Goal: Information Seeking & Learning: Check status

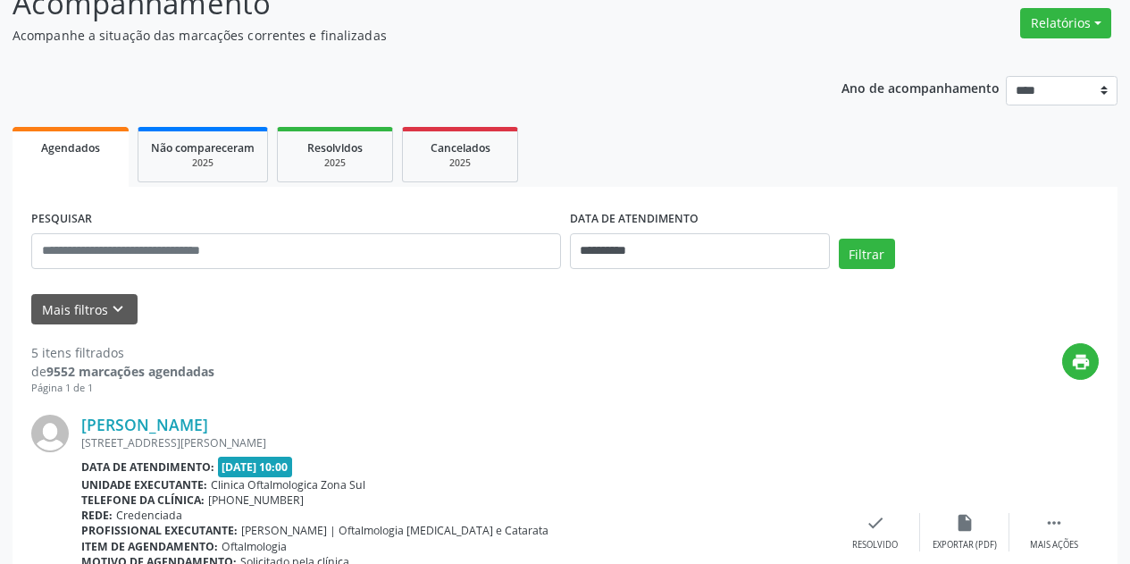
scroll to position [179, 0]
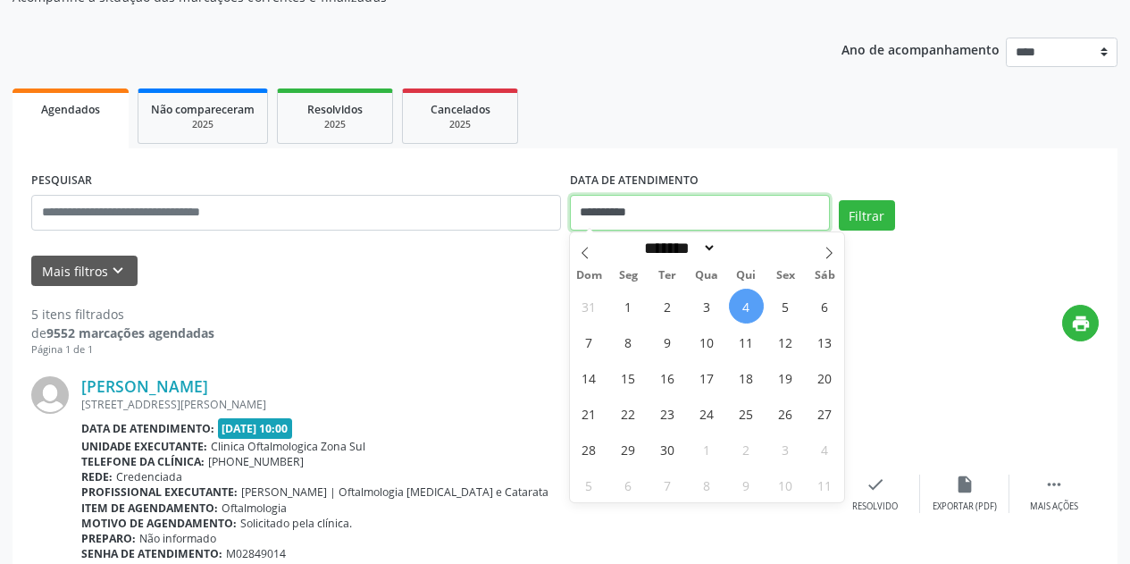
click at [704, 214] on input "**********" at bounding box center [700, 213] width 260 height 36
click at [746, 301] on span "4" at bounding box center [746, 306] width 35 height 35
type input "**********"
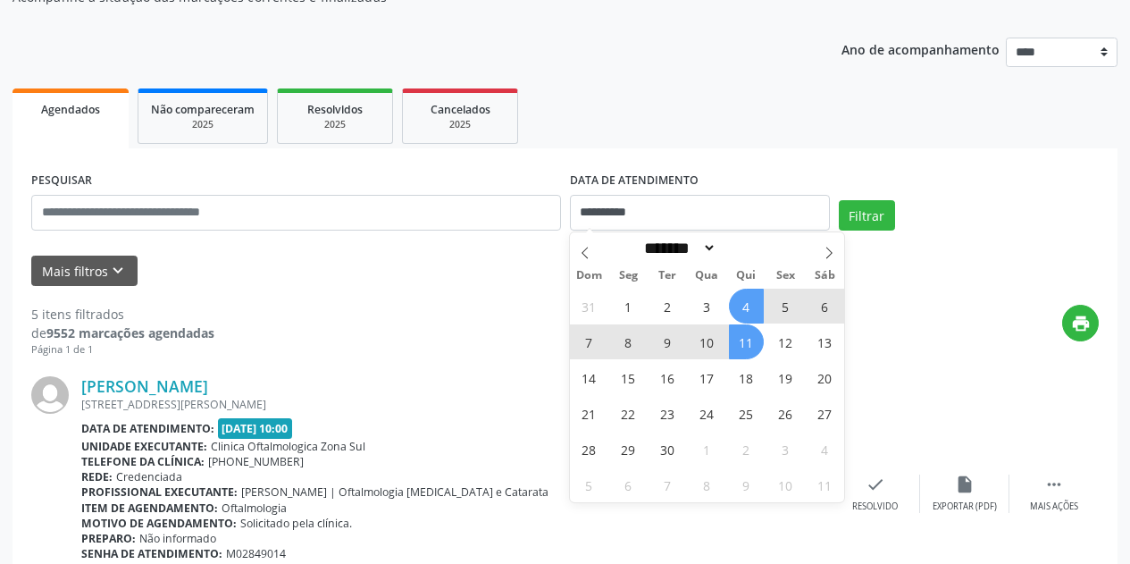
click at [744, 341] on span "11" at bounding box center [746, 341] width 35 height 35
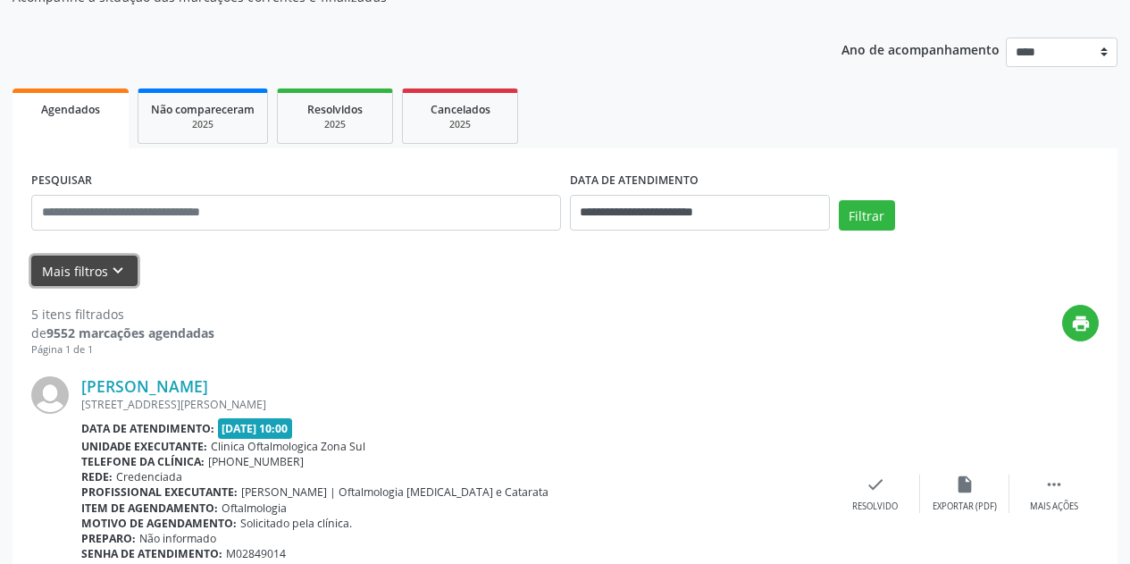
click at [112, 268] on icon "keyboard_arrow_down" at bounding box center [118, 271] width 20 height 20
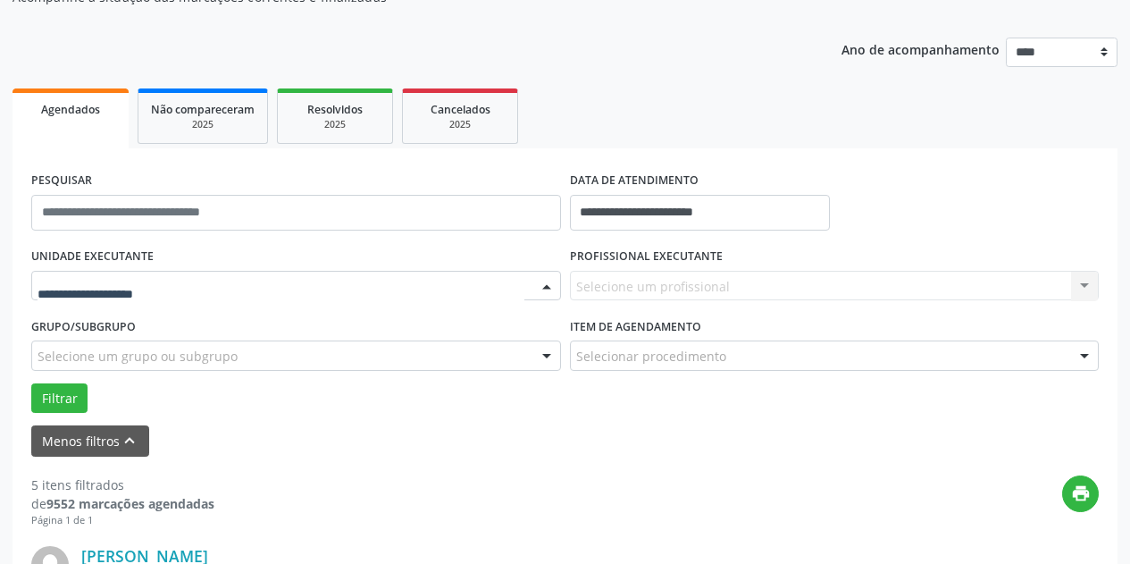
click at [183, 283] on div at bounding box center [296, 286] width 530 height 30
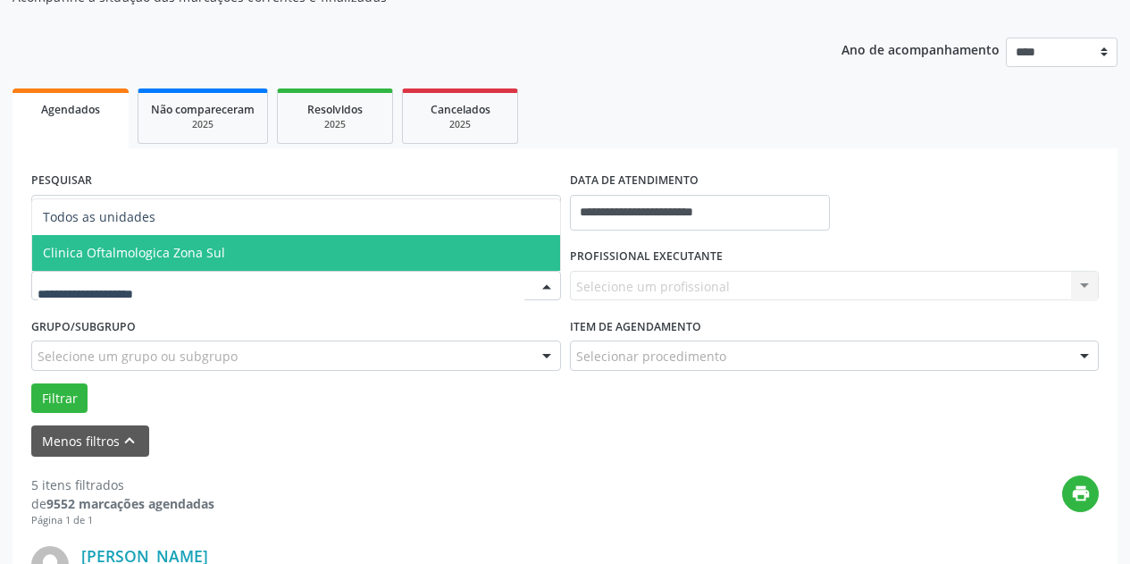
click at [215, 257] on span "Clinica Oftalmologica Zona Sul" at bounding box center [134, 252] width 182 height 17
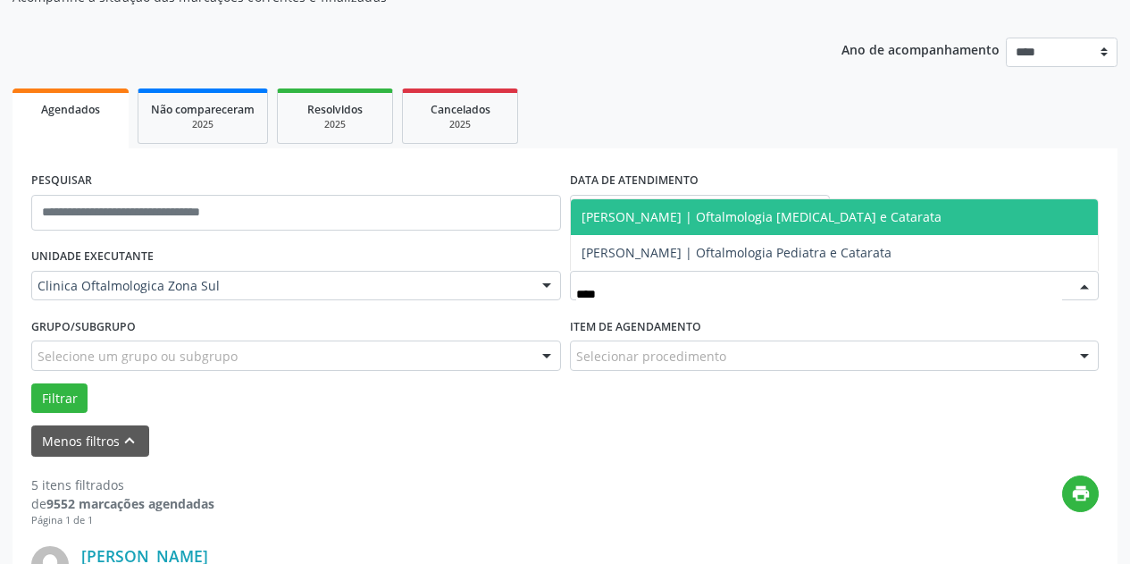
type input "*****"
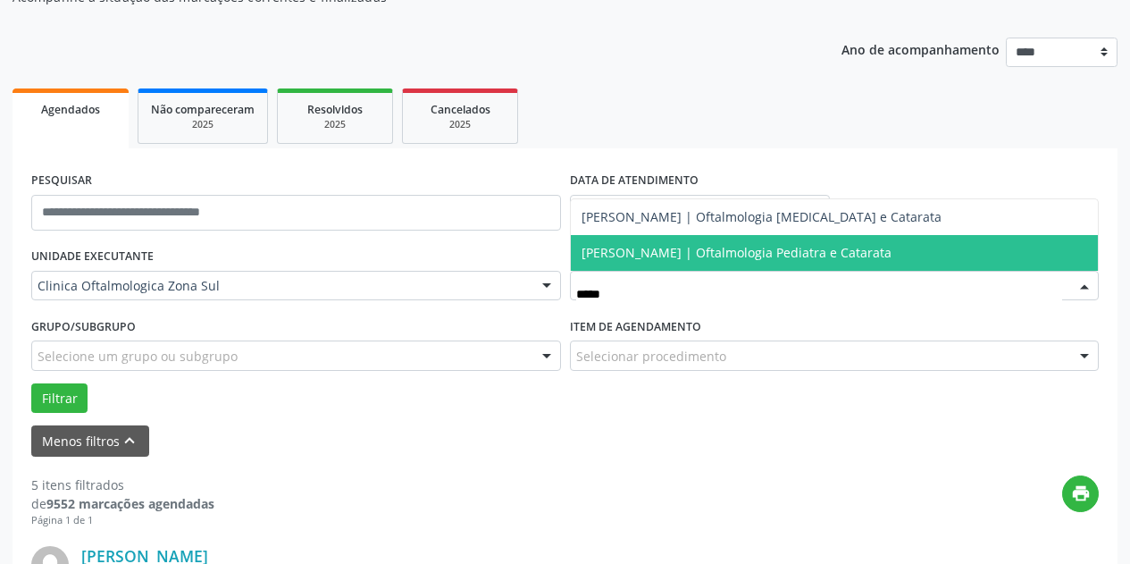
click at [664, 251] on span "[PERSON_NAME] | Oftalmologia Pediatra e Catarata" at bounding box center [737, 252] width 310 height 17
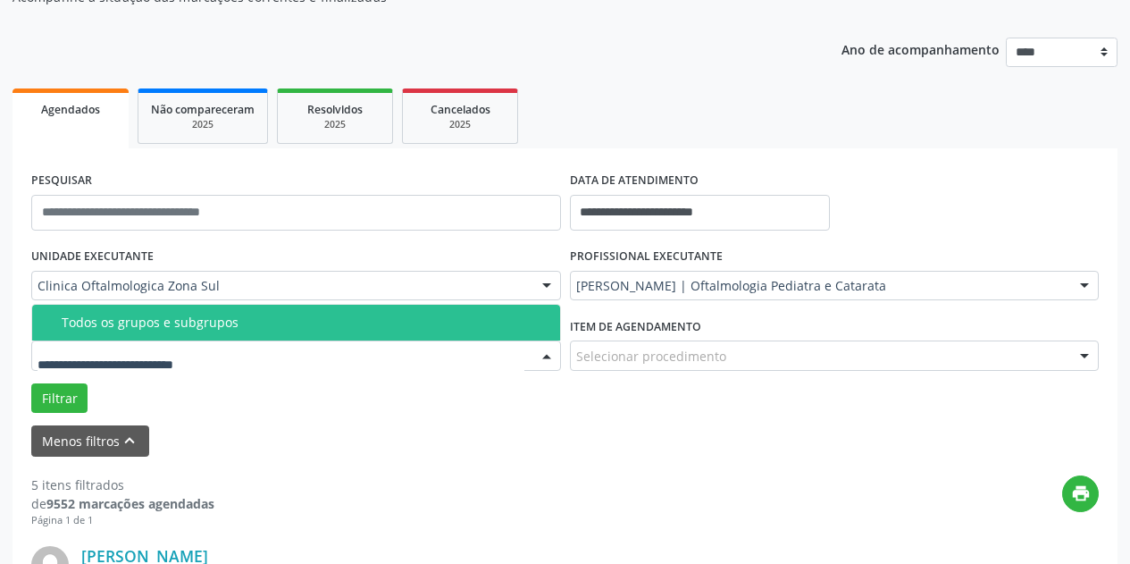
click at [333, 346] on div at bounding box center [296, 355] width 530 height 30
click at [337, 316] on div "Todos os grupos e subgrupos" at bounding box center [306, 322] width 488 height 14
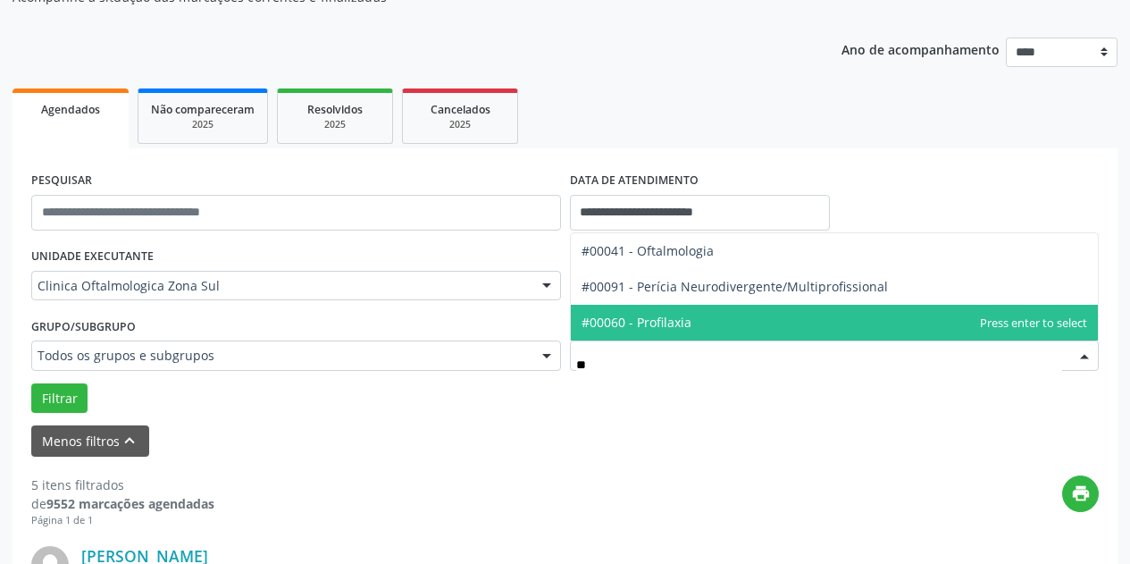
type input "***"
click at [651, 332] on span "#00041 - Oftalmologia" at bounding box center [835, 323] width 528 height 36
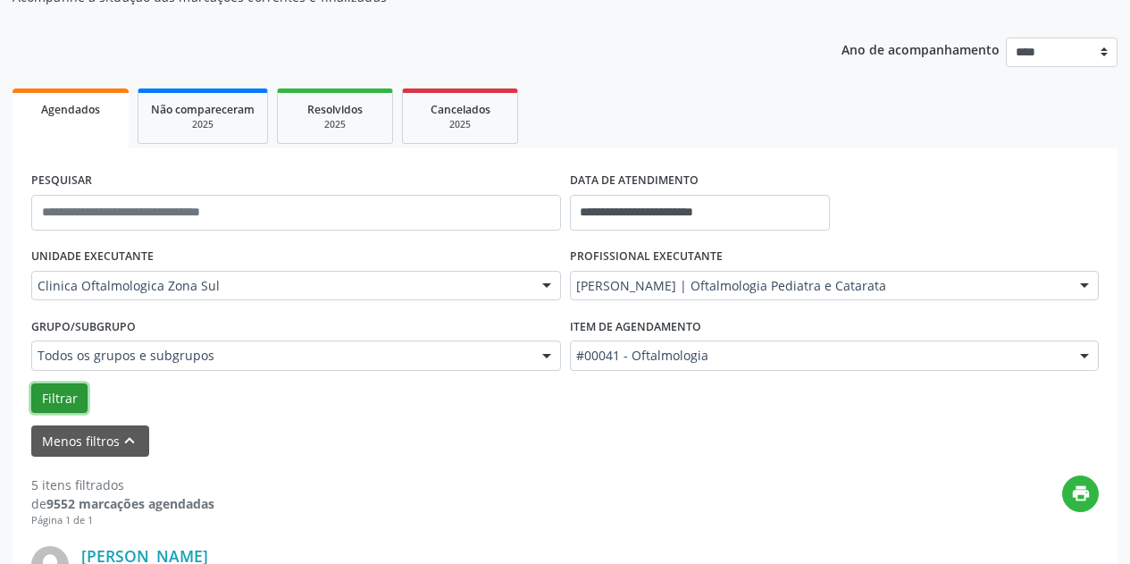
click at [57, 396] on button "Filtrar" at bounding box center [59, 398] width 56 height 30
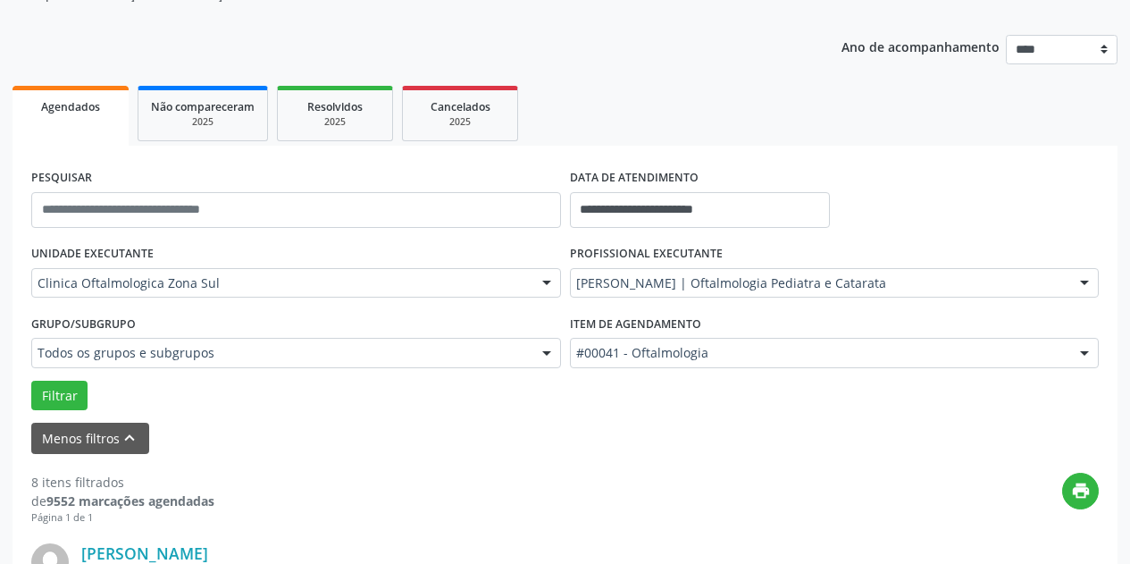
scroll to position [194, 0]
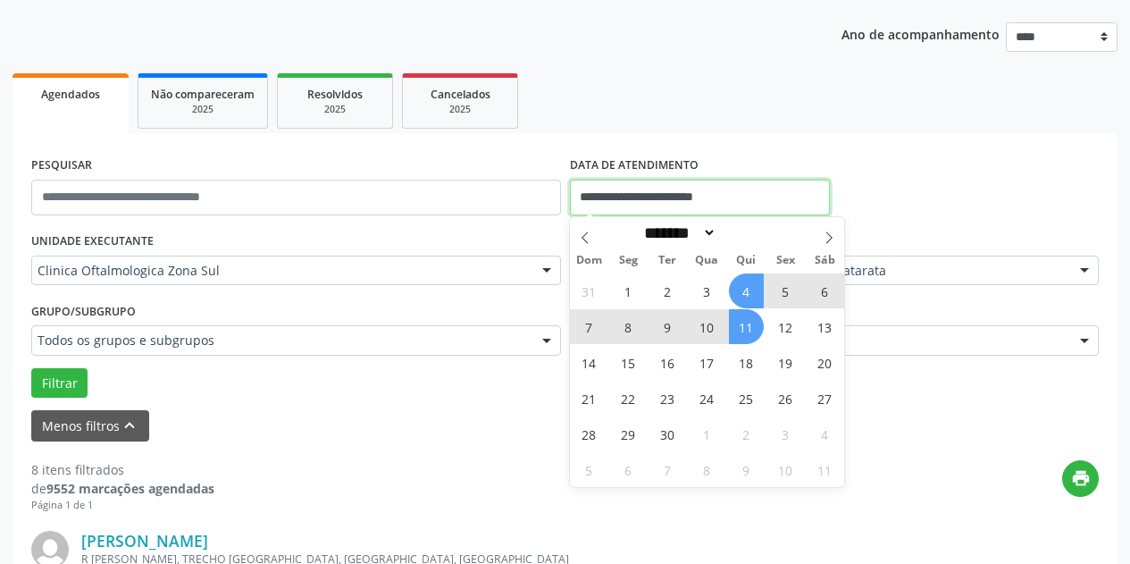
click at [769, 195] on input "**********" at bounding box center [700, 198] width 260 height 36
click at [944, 157] on div "**********" at bounding box center [565, 190] width 1077 height 76
click at [772, 192] on input "**********" at bounding box center [700, 198] width 260 height 36
click at [784, 328] on span "12" at bounding box center [785, 326] width 35 height 35
type input "**********"
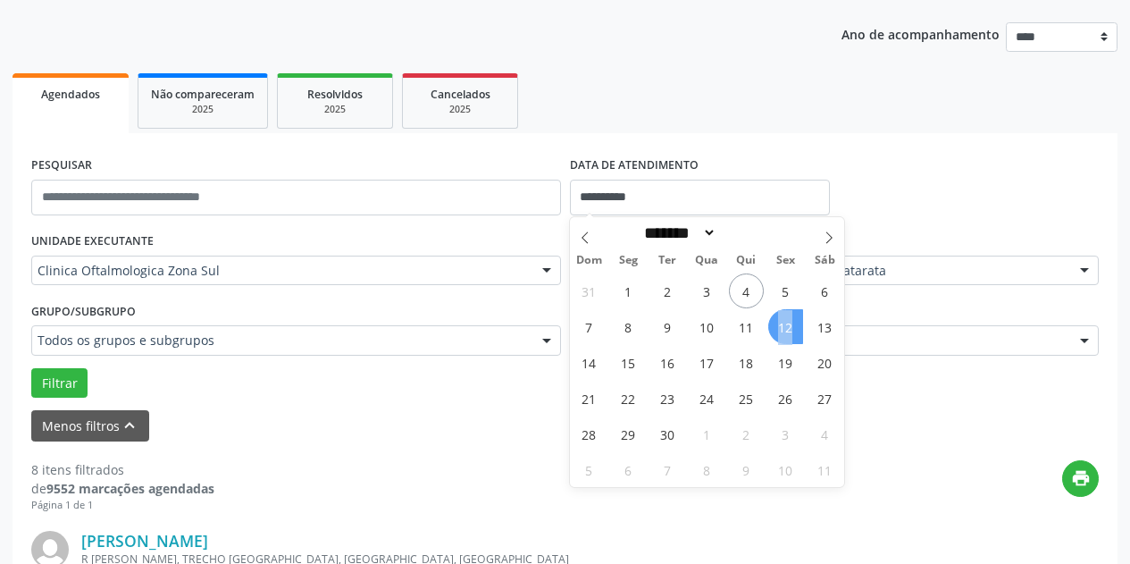
click at [784, 328] on span "12" at bounding box center [785, 326] width 35 height 35
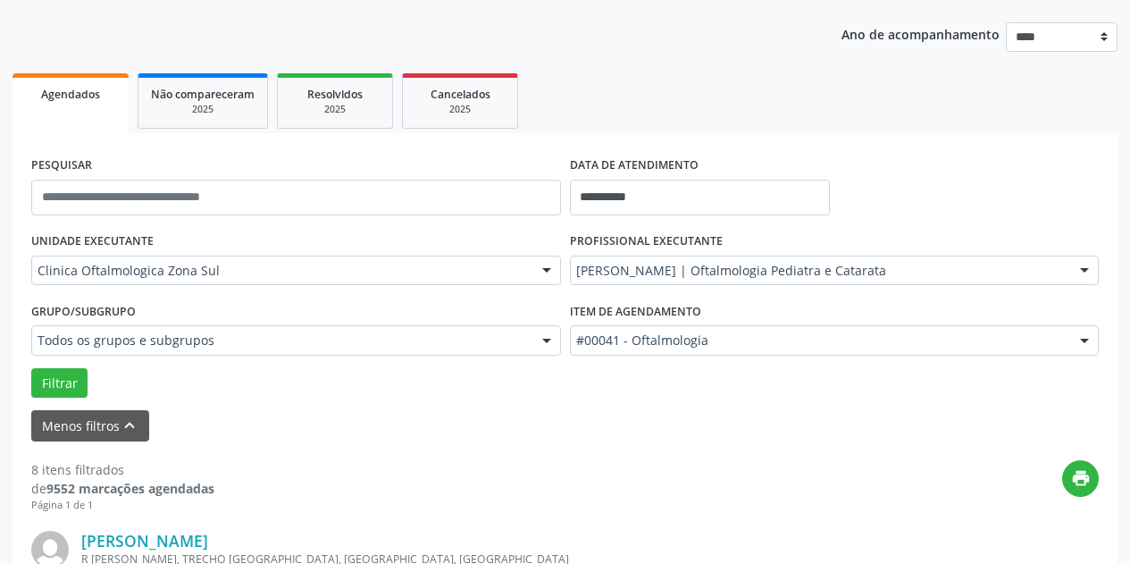
click at [784, 328] on div "#00041 - Oftalmologia" at bounding box center [835, 340] width 530 height 30
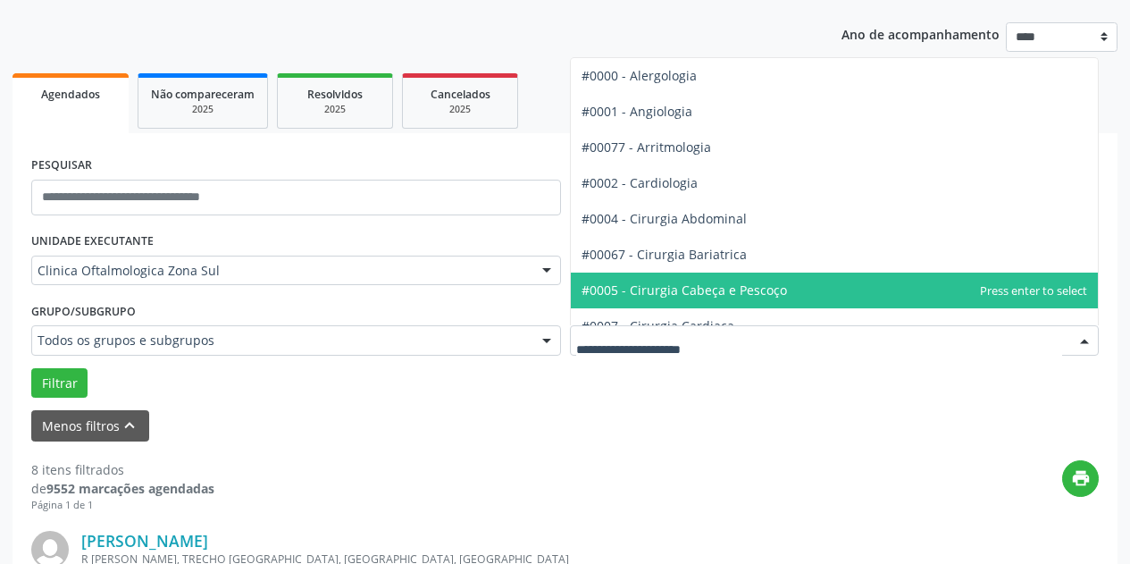
click at [785, 482] on div "print" at bounding box center [656, 486] width 885 height 53
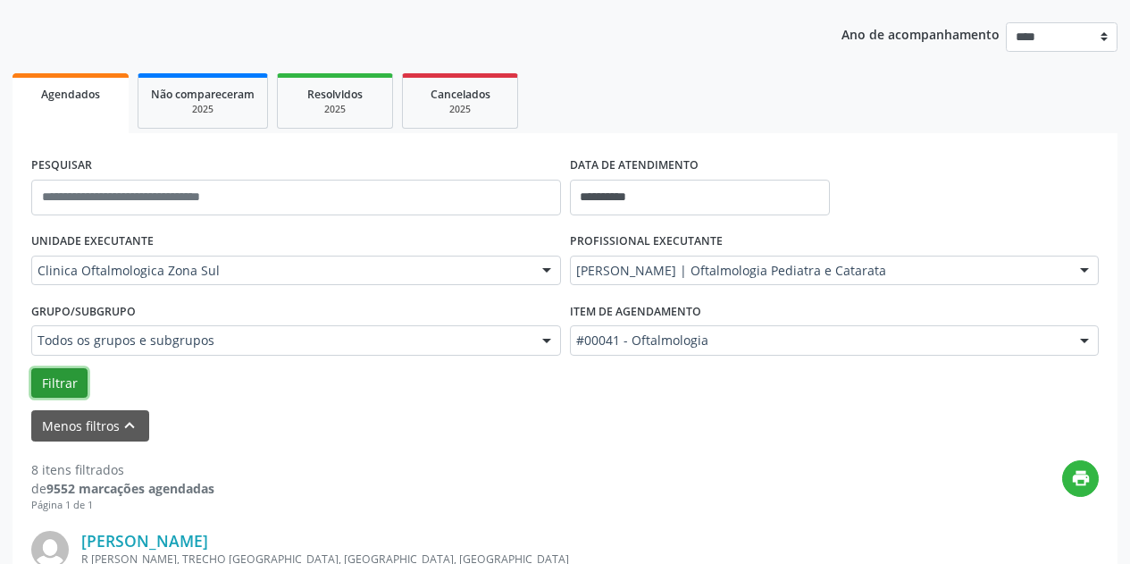
click at [65, 383] on button "Filtrar" at bounding box center [59, 383] width 56 height 30
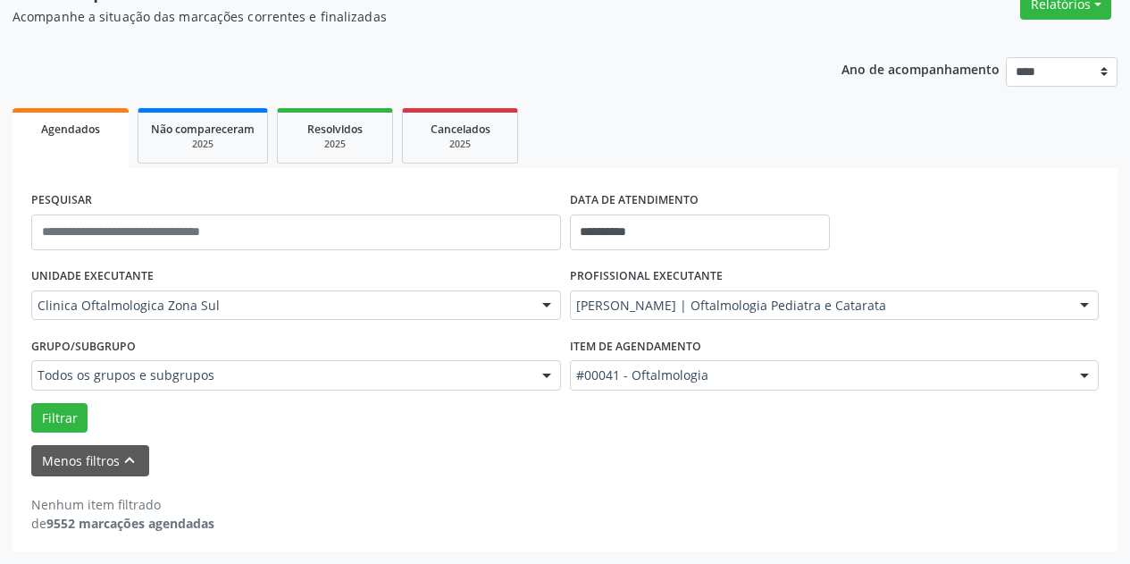
scroll to position [159, 0]
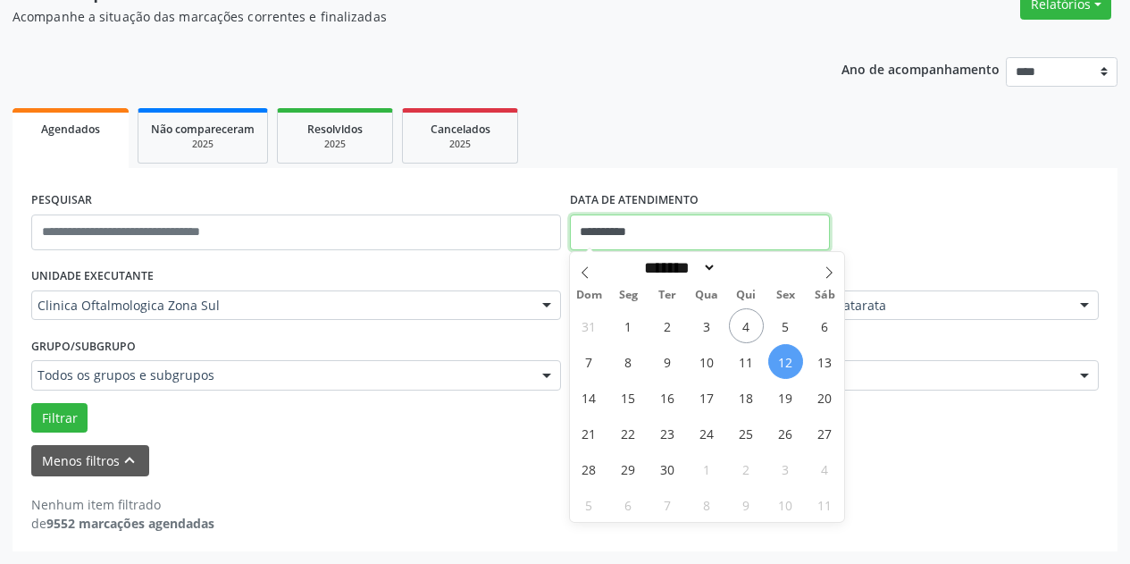
click at [755, 227] on input "**********" at bounding box center [700, 232] width 260 height 36
click at [749, 360] on span "11" at bounding box center [746, 361] width 35 height 35
type input "**********"
click at [749, 360] on span "11" at bounding box center [746, 361] width 35 height 35
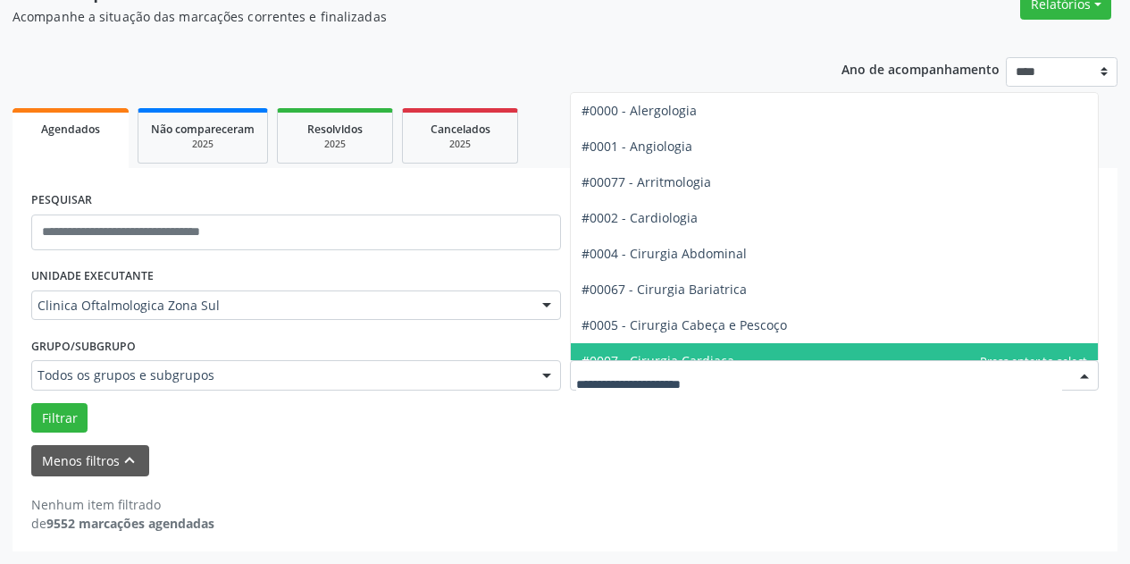
click at [749, 360] on div "#0000 - Alergologia #0001 - Angiologia #00077 - Arritmologia #0002 - Cardiologi…" at bounding box center [835, 375] width 530 height 30
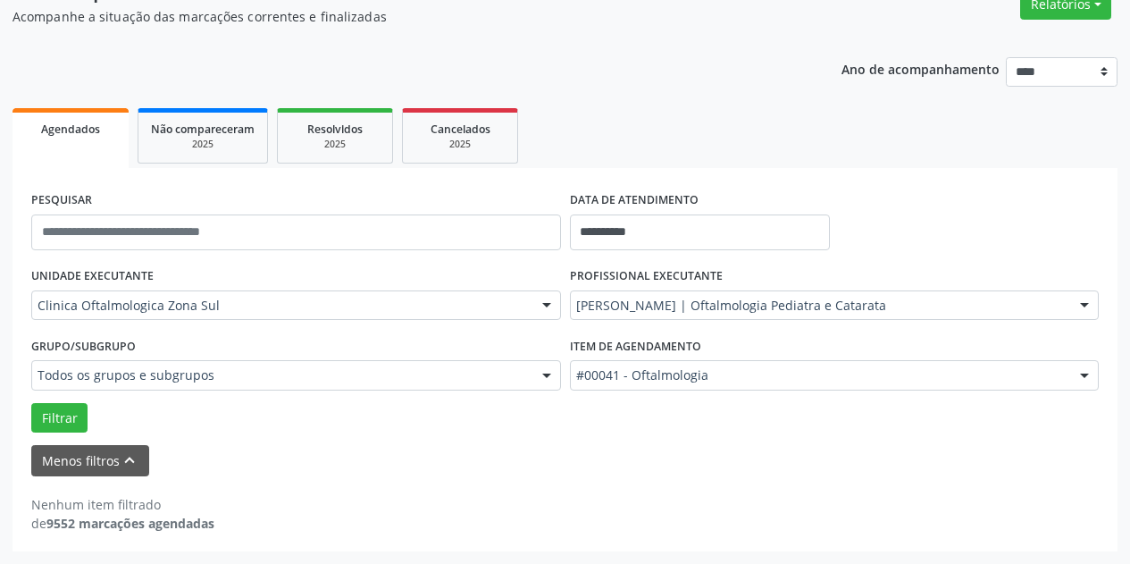
click at [596, 483] on div "Nenhum item filtrado de 9552 marcações agendadas" at bounding box center [565, 504] width 1068 height 56
click at [62, 419] on button "Filtrar" at bounding box center [59, 418] width 56 height 30
click at [729, 229] on input "**********" at bounding box center [700, 232] width 260 height 36
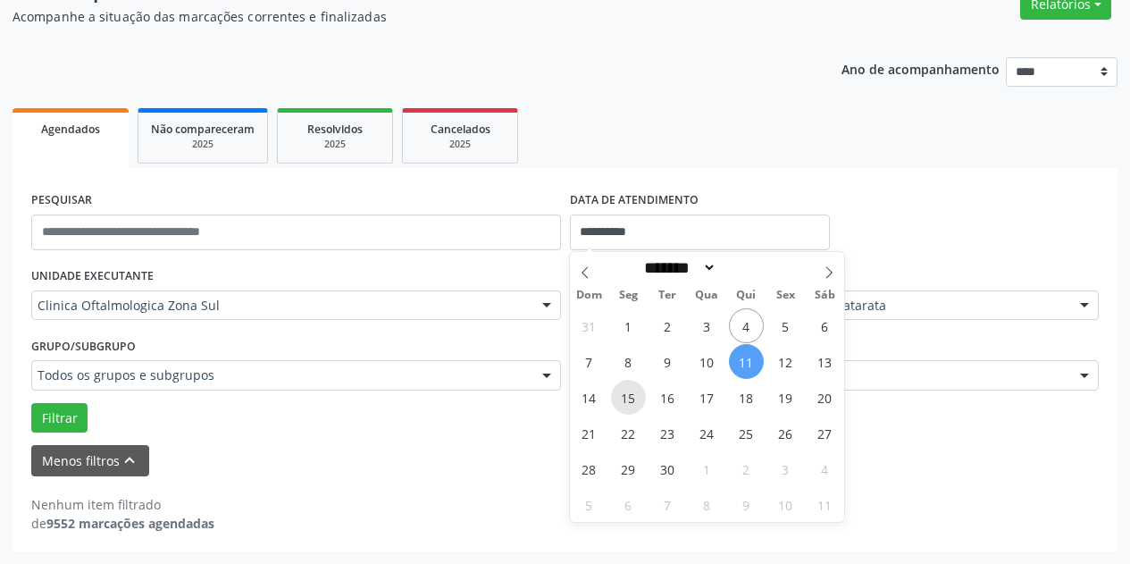
click at [624, 396] on span "15" at bounding box center [628, 397] width 35 height 35
type input "**********"
click at [620, 398] on span "15" at bounding box center [628, 397] width 35 height 35
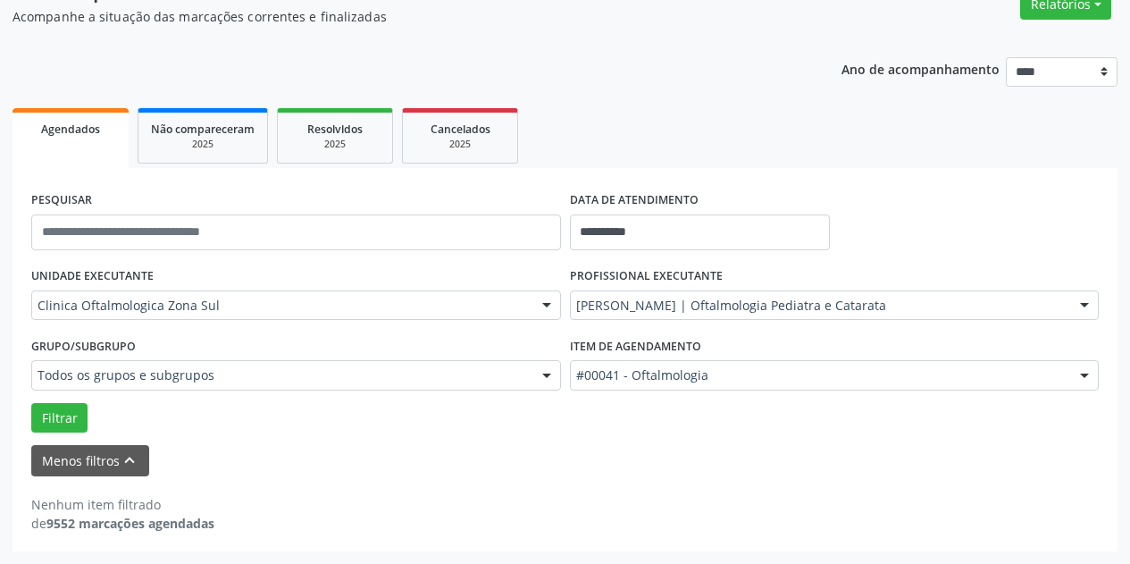
click at [620, 398] on div "Item de agendamento #00041 - Oftalmologia #0000 - Alergologia #0001 - Angiologi…" at bounding box center [835, 367] width 539 height 70
click at [72, 421] on button "Filtrar" at bounding box center [59, 418] width 56 height 30
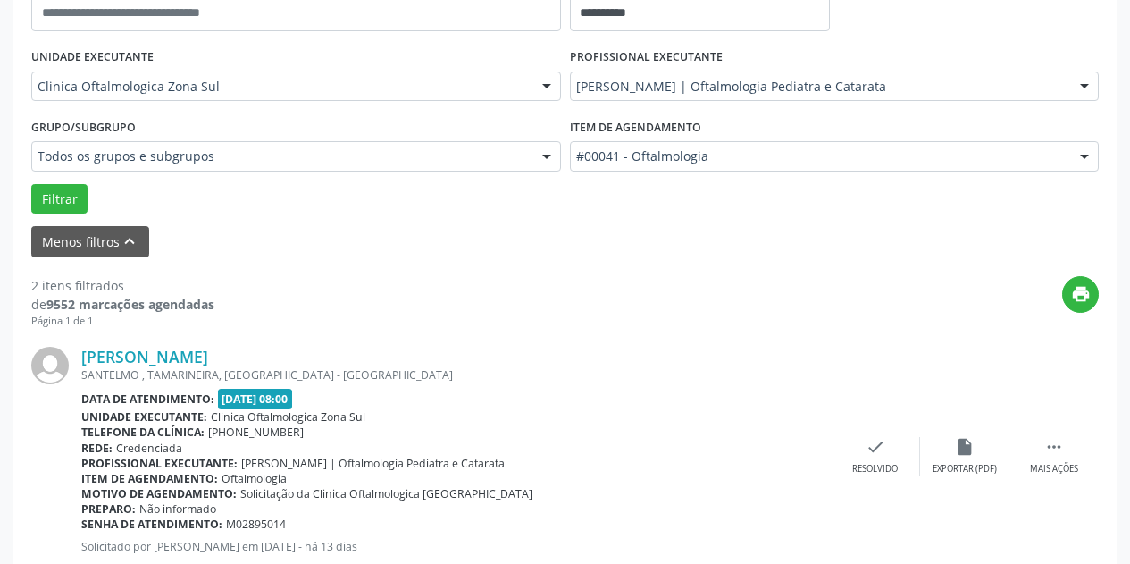
scroll to position [606, 0]
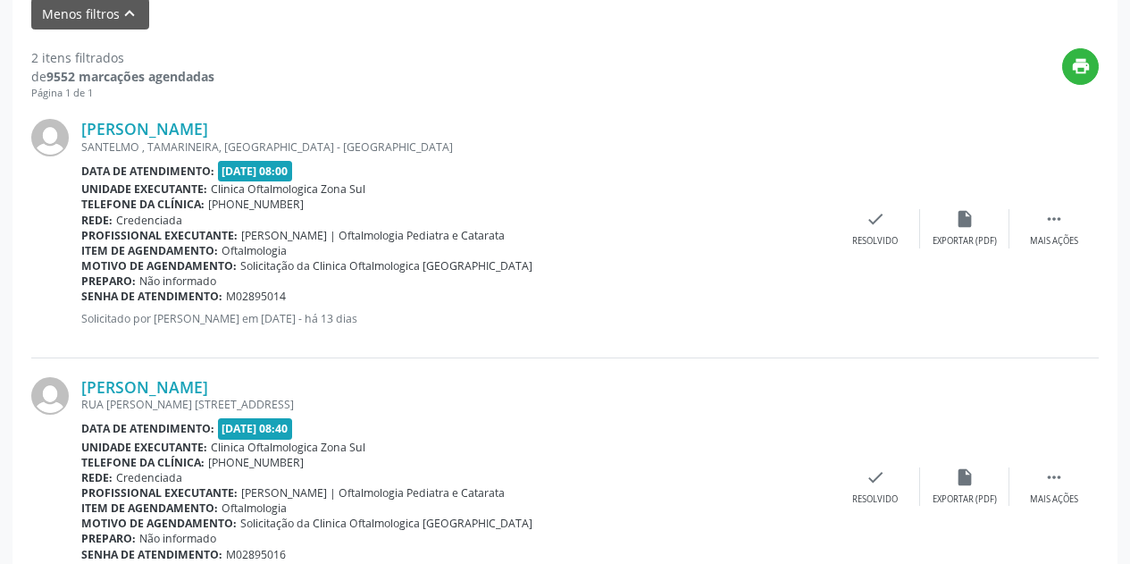
click at [660, 167] on div "Data de atendimento: [DATE] 08:00" at bounding box center [456, 171] width 750 height 21
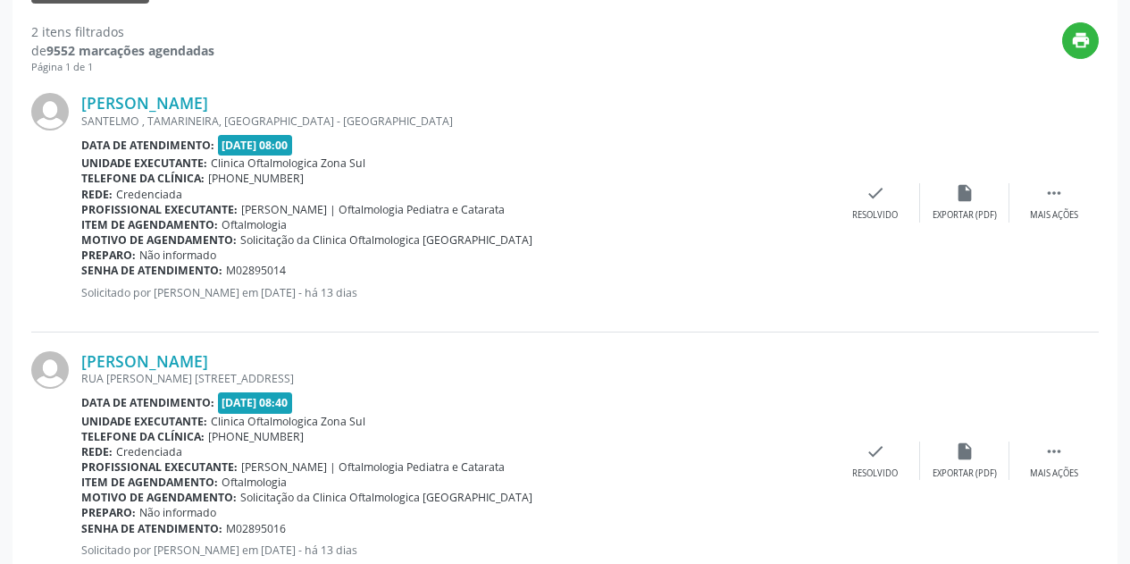
scroll to position [688, 0]
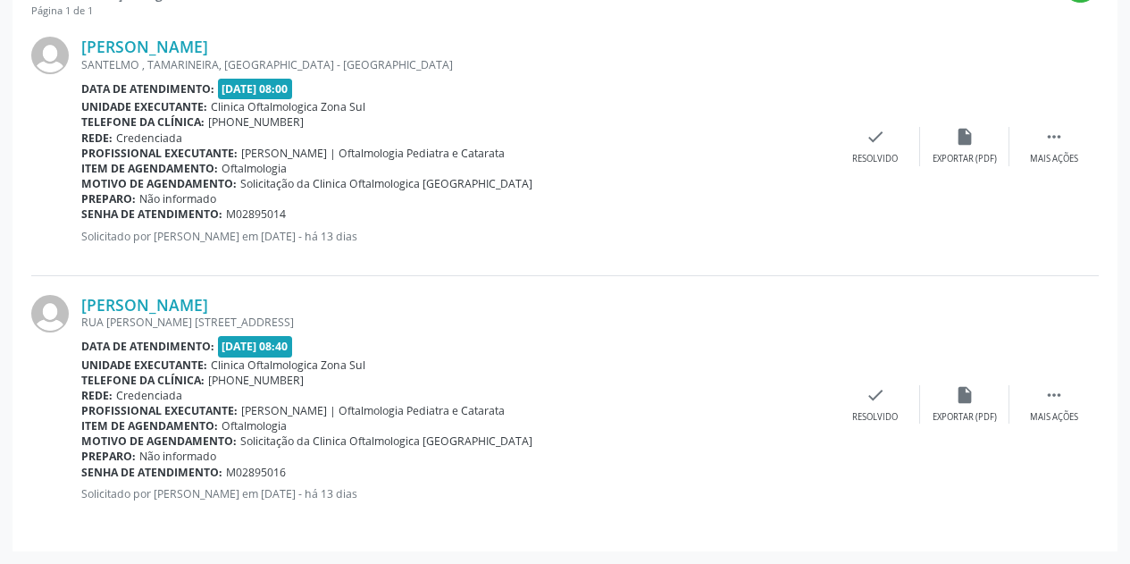
click at [718, 355] on div "Data de atendimento: [DATE] 08:40" at bounding box center [456, 346] width 750 height 21
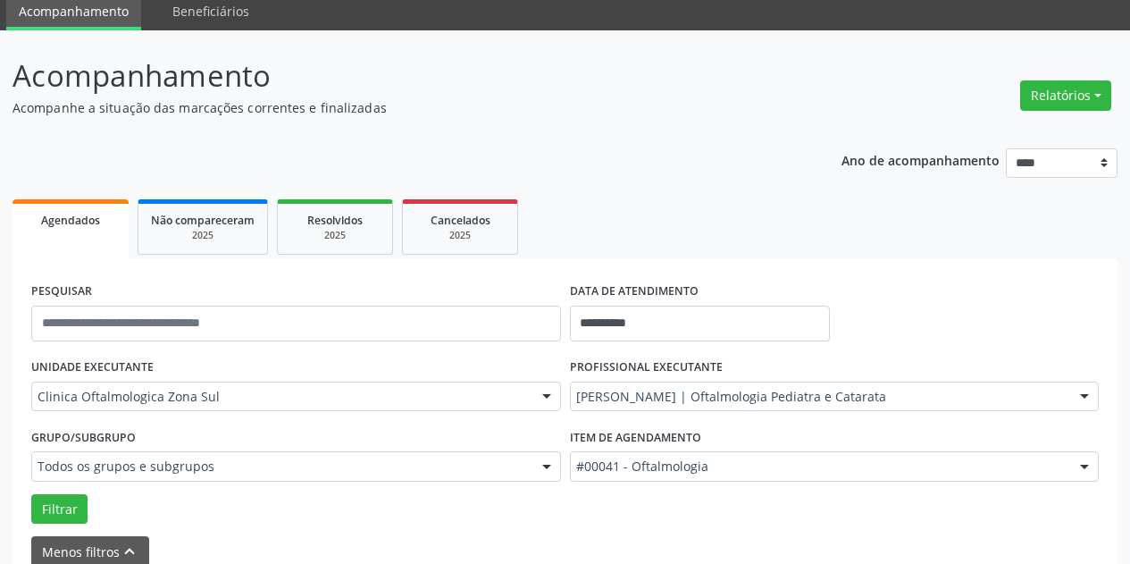
scroll to position [89, 0]
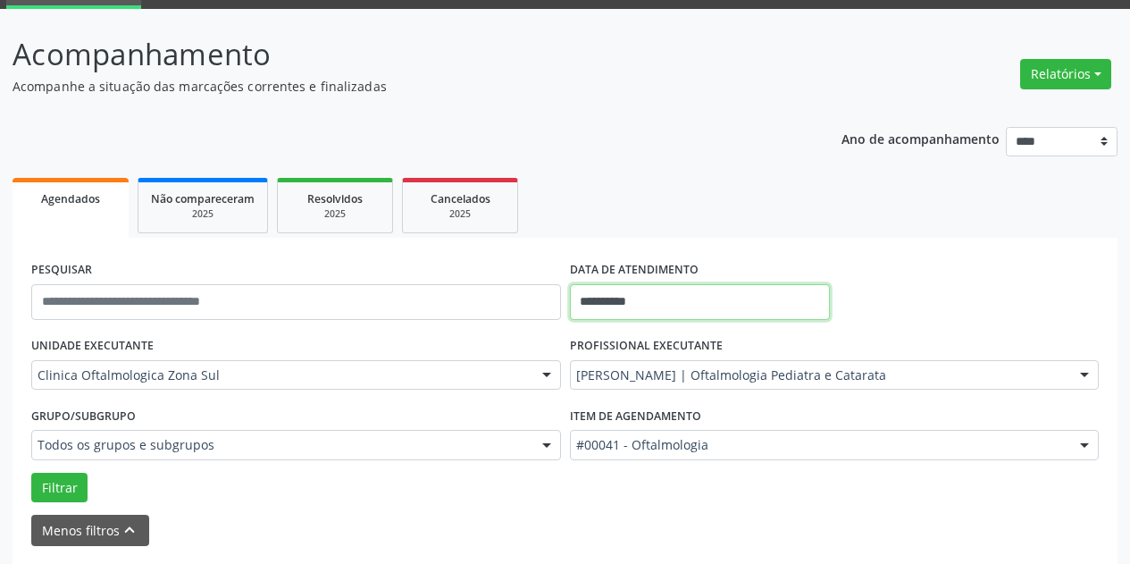
click at [704, 297] on input "**********" at bounding box center [700, 302] width 260 height 36
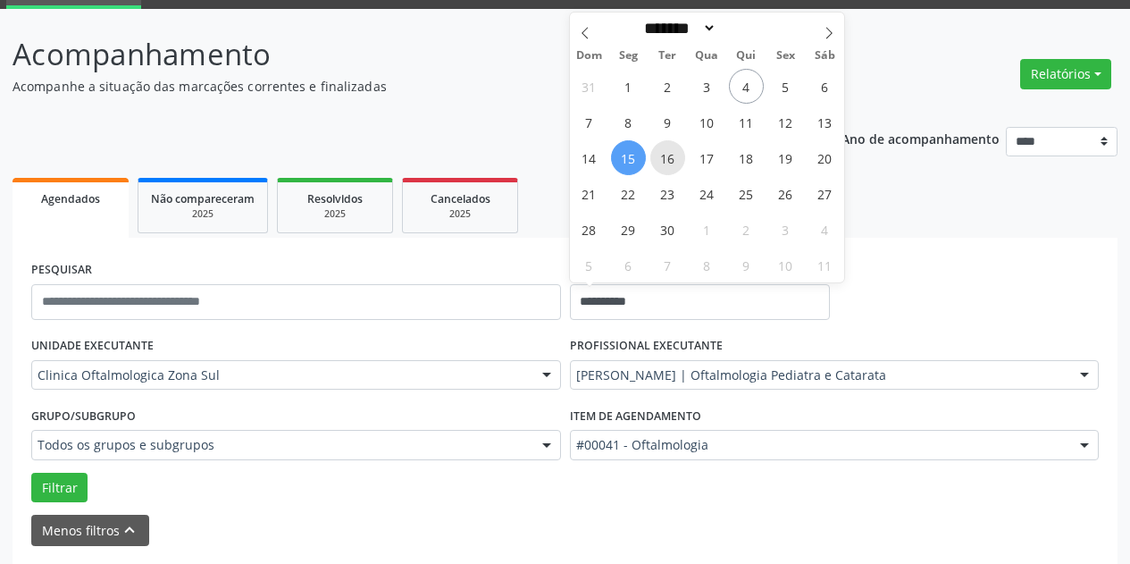
click at [672, 155] on span "16" at bounding box center [667, 157] width 35 height 35
type input "**********"
click at [672, 155] on span "16" at bounding box center [667, 157] width 35 height 35
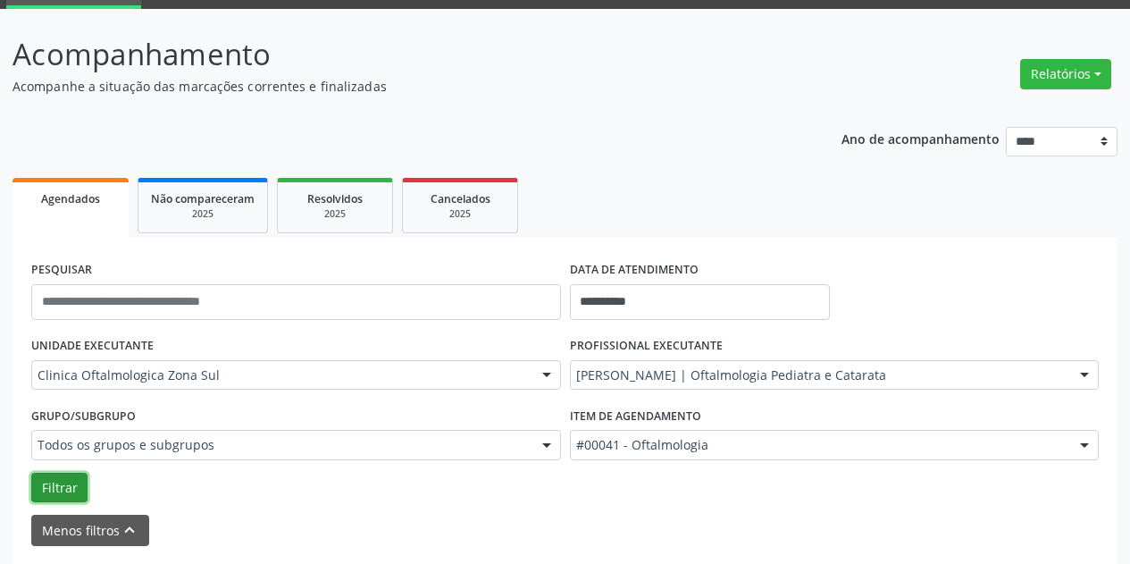
click at [55, 497] on button "Filtrar" at bounding box center [59, 488] width 56 height 30
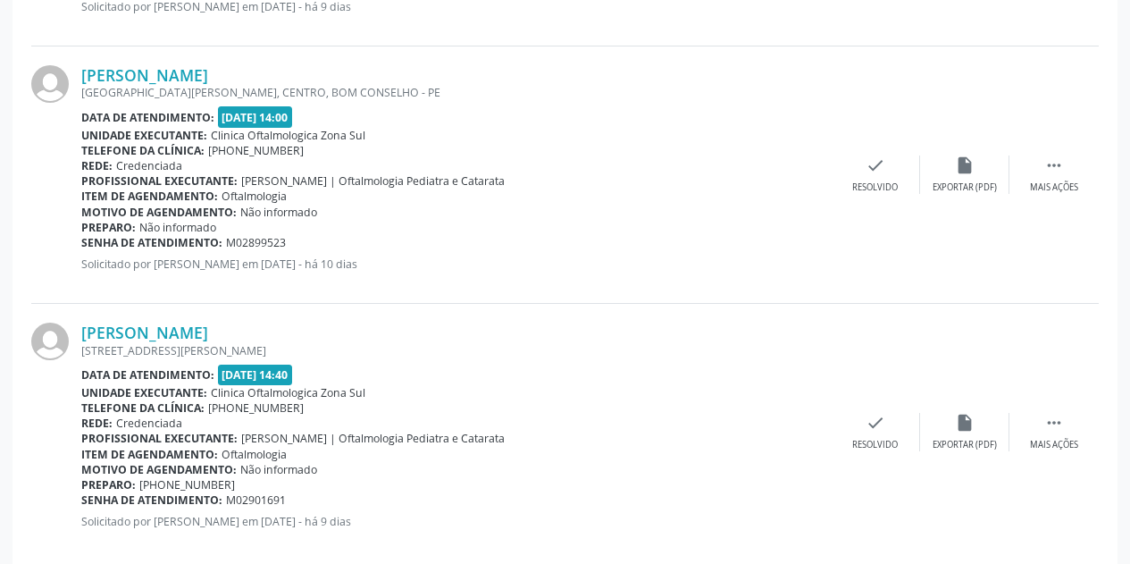
scroll to position [1203, 0]
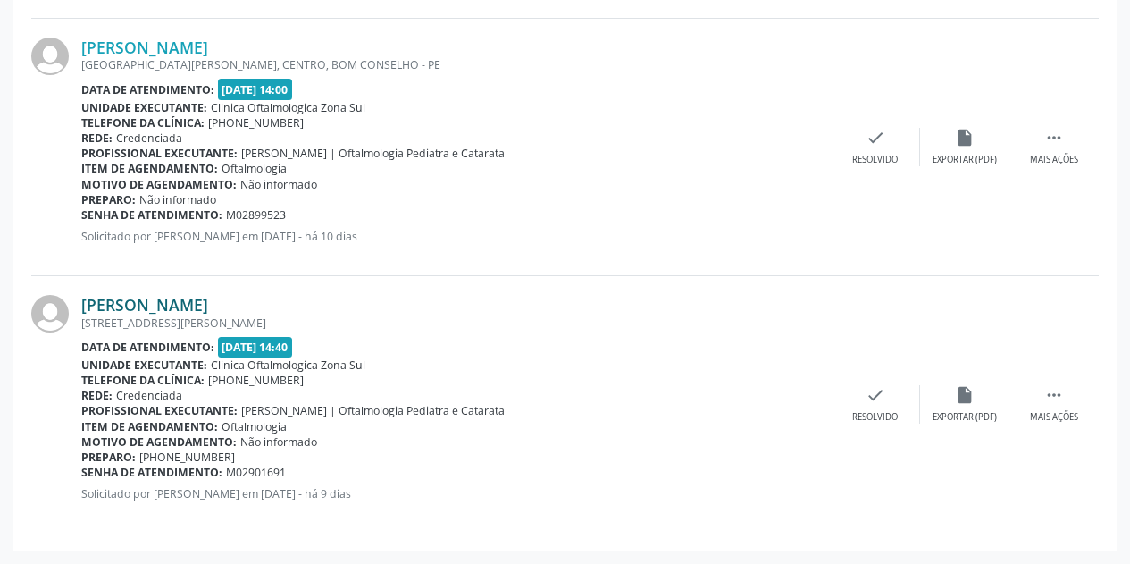
click at [208, 305] on link "[PERSON_NAME]" at bounding box center [144, 305] width 127 height 20
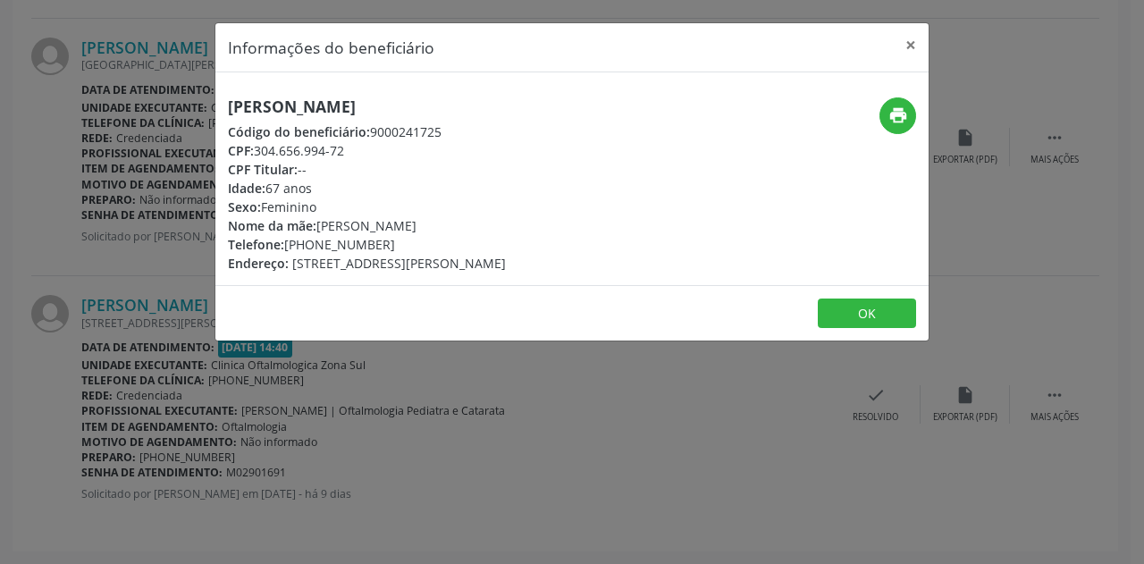
drag, startPoint x: 541, startPoint y: 103, endPoint x: 230, endPoint y: 107, distance: 311.0
click at [230, 107] on h5 "[PERSON_NAME]" at bounding box center [367, 106] width 278 height 19
copy h5 "[PERSON_NAME]"
drag, startPoint x: 351, startPoint y: 149, endPoint x: 255, endPoint y: 151, distance: 96.5
click at [255, 151] on div "CPF: 304.656.994-72" at bounding box center [367, 150] width 278 height 19
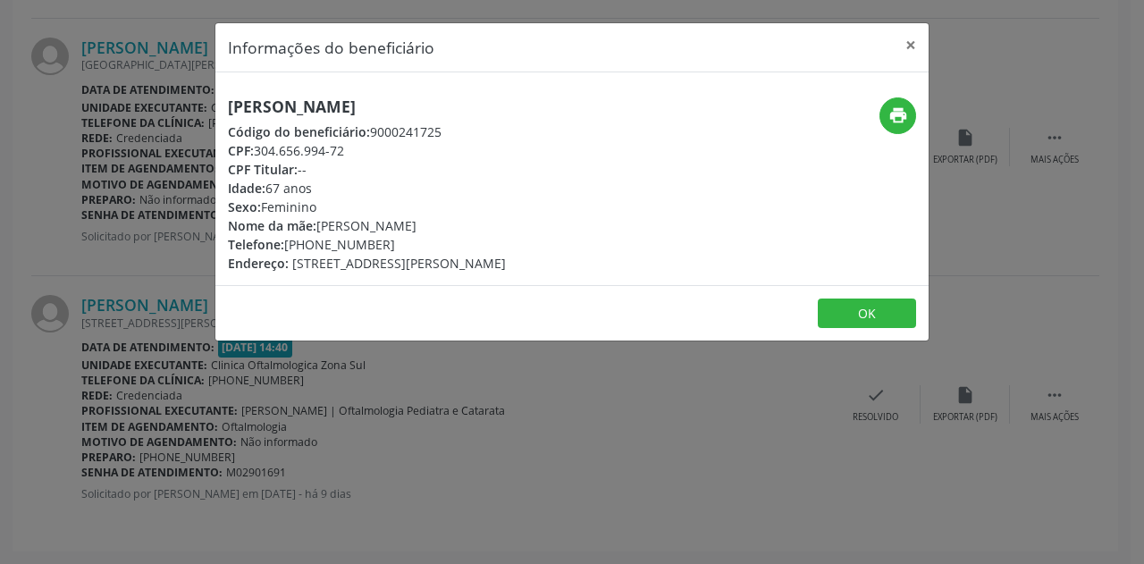
copy div "304.656.994-72"
drag, startPoint x: 393, startPoint y: 239, endPoint x: 311, endPoint y: 244, distance: 82.4
click at [311, 244] on div "Telefone: [PHONE_NUMBER]" at bounding box center [367, 244] width 278 height 19
copy div "98634-9128"
click at [909, 42] on button "×" at bounding box center [911, 45] width 36 height 44
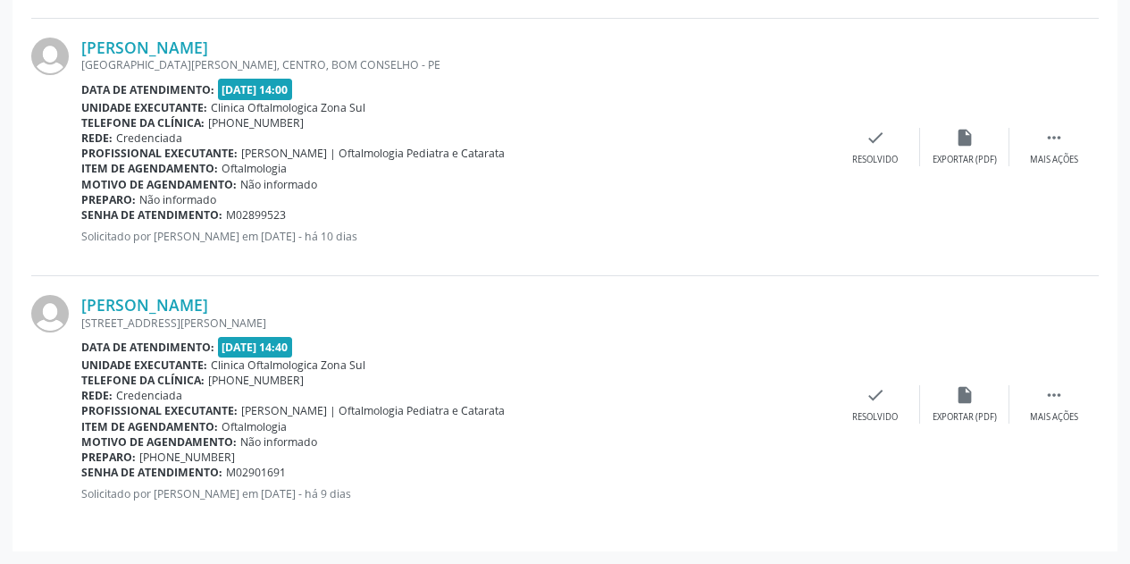
drag, startPoint x: 300, startPoint y: 471, endPoint x: 81, endPoint y: 473, distance: 218.9
click at [81, 473] on div "Senha de atendimento: M02901691" at bounding box center [456, 472] width 750 height 15
copy div "Senha de atendimento: M02901691"
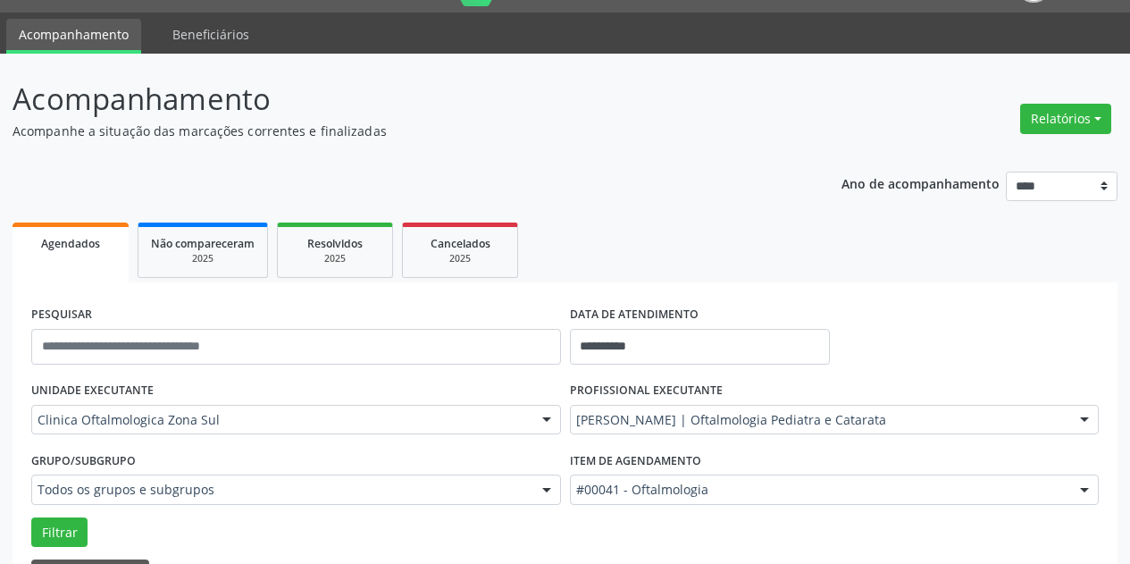
scroll to position [41, 0]
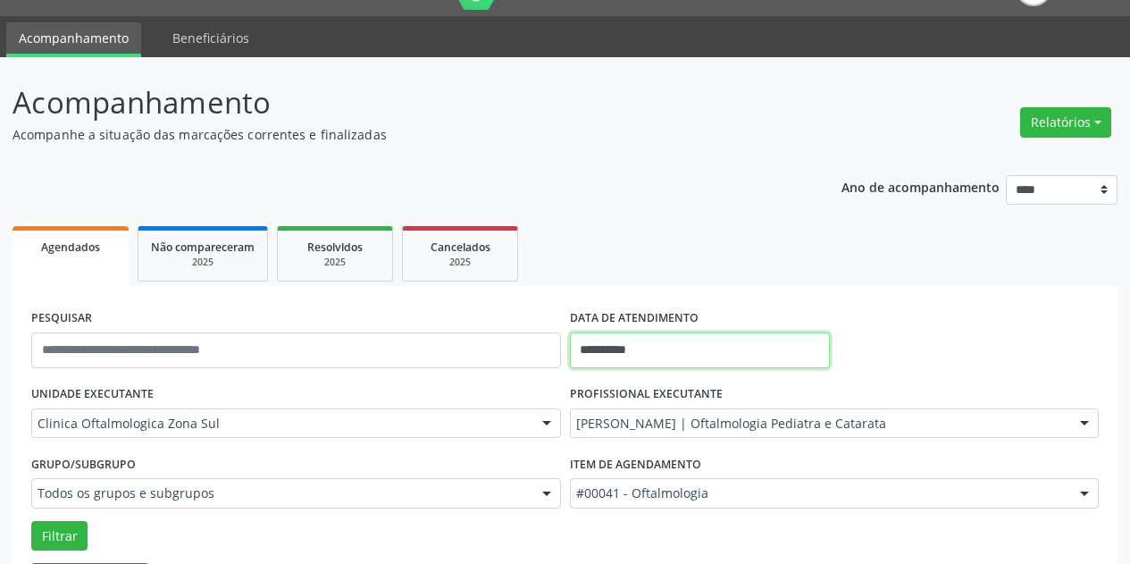
click at [732, 345] on input "**********" at bounding box center [700, 350] width 260 height 36
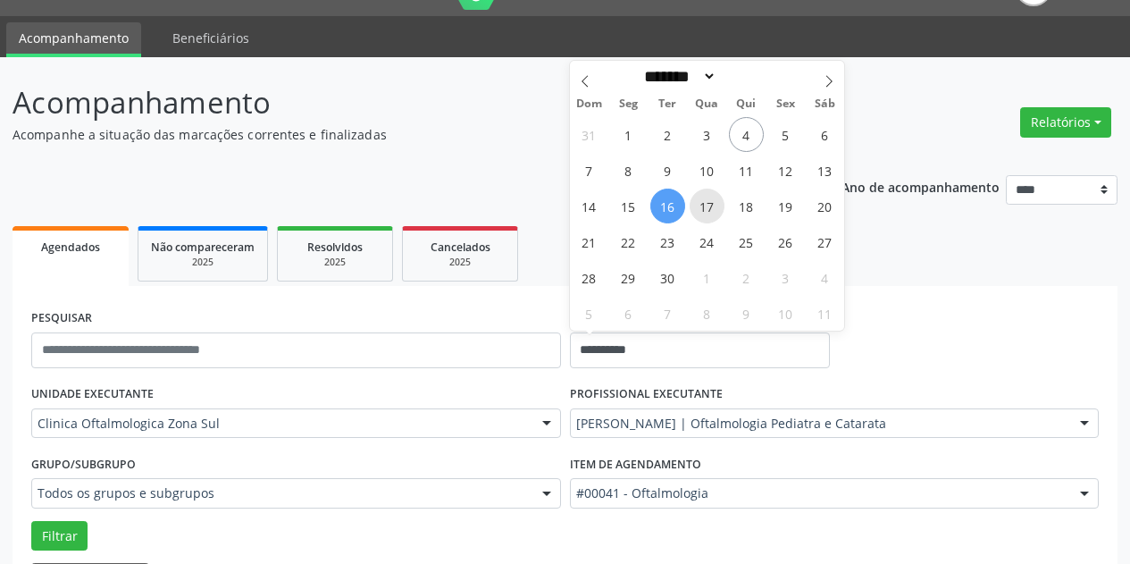
click at [712, 204] on span "17" at bounding box center [707, 206] width 35 height 35
type input "**********"
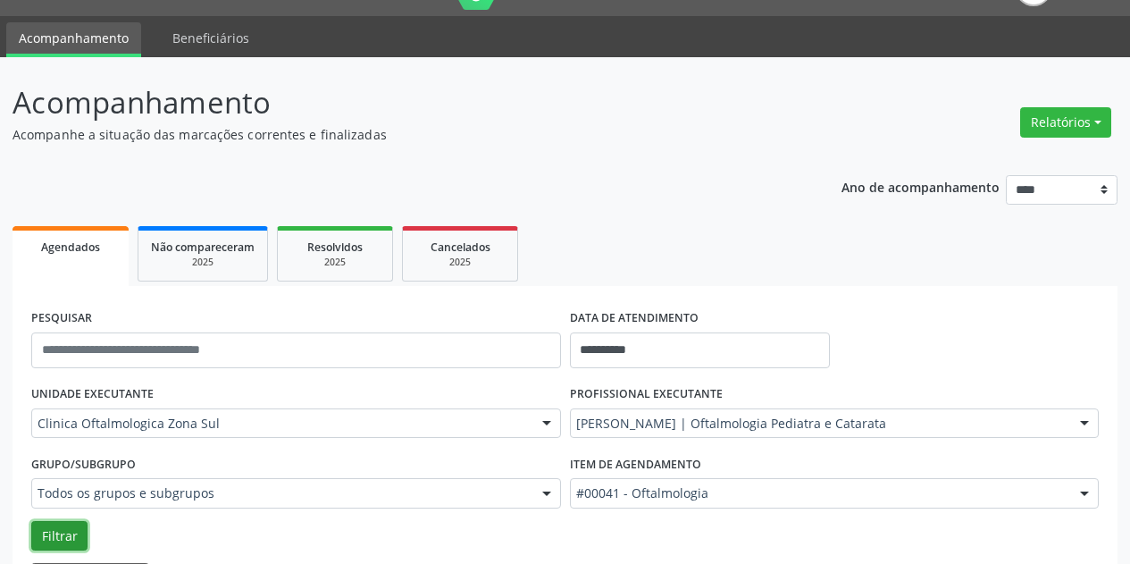
click at [54, 525] on button "Filtrar" at bounding box center [59, 536] width 56 height 30
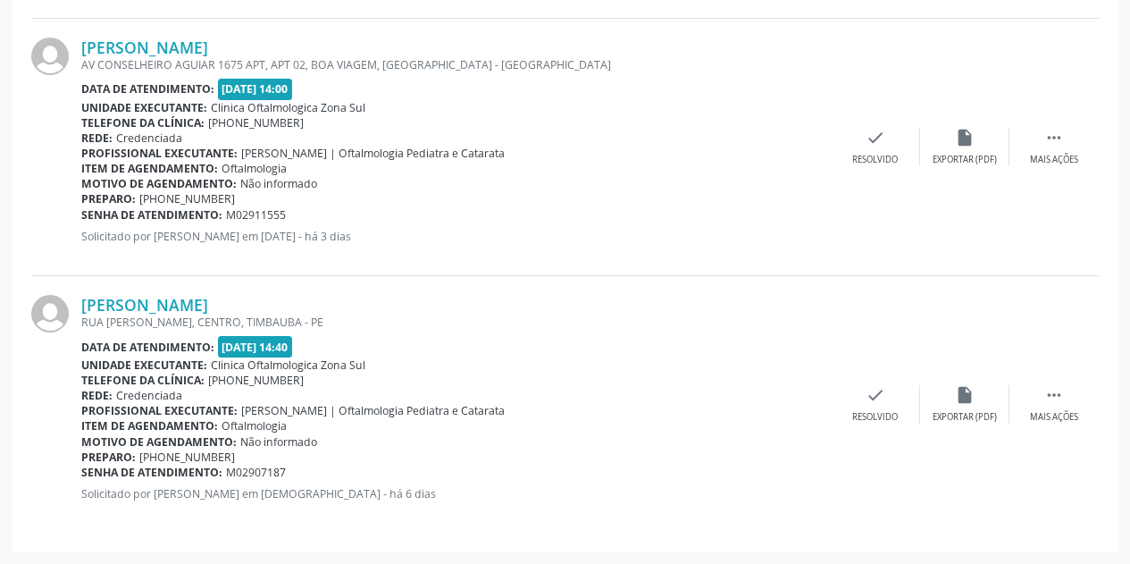
scroll to position [499, 0]
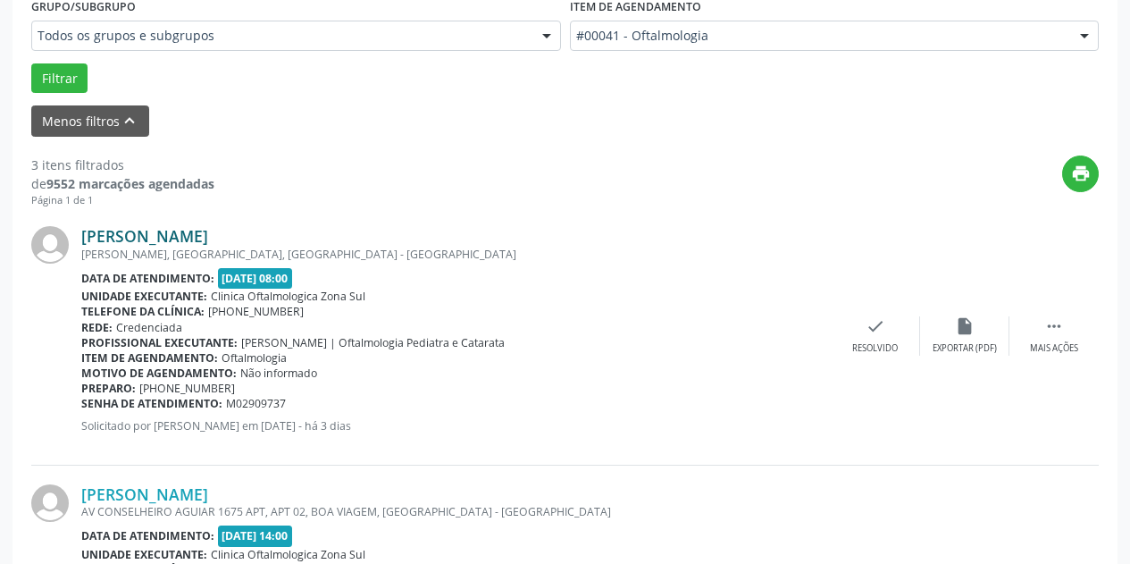
click at [208, 232] on link "[PERSON_NAME]" at bounding box center [144, 236] width 127 height 20
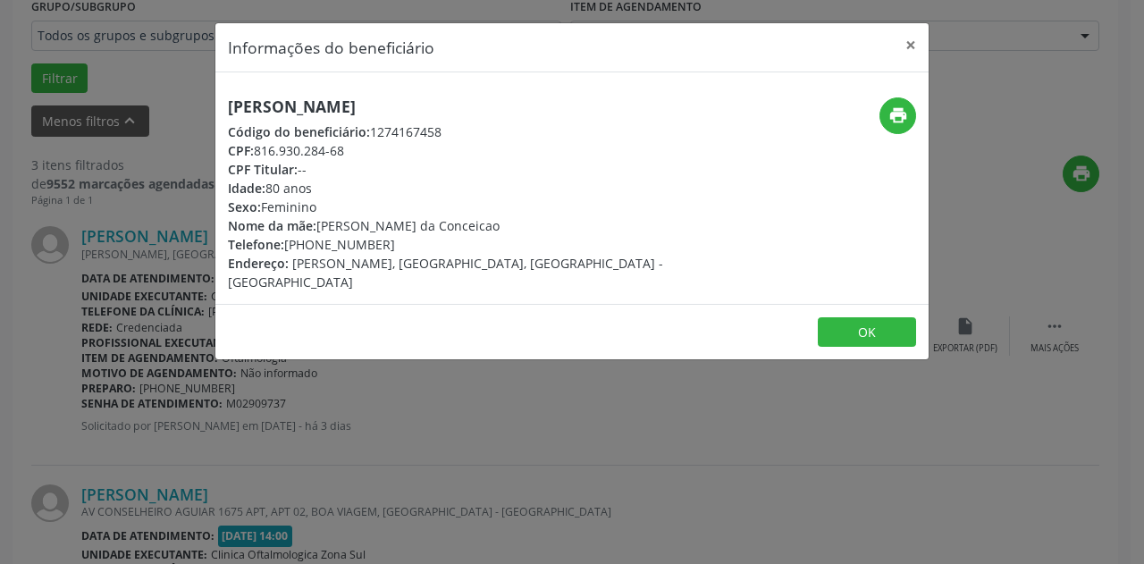
drag, startPoint x: 614, startPoint y: 109, endPoint x: 221, endPoint y: 106, distance: 393.2
click at [221, 106] on div "[PERSON_NAME] Código do beneficiário: 1274167458 CPF: 816.930.284-68 CPF Titula…" at bounding box center [452, 194] width 475 height 194
copy h5 "[PERSON_NAME]"
drag, startPoint x: 357, startPoint y: 148, endPoint x: 254, endPoint y: 149, distance: 102.8
click at [254, 149] on div "CPF: 816.930.284-68" at bounding box center [453, 150] width 450 height 19
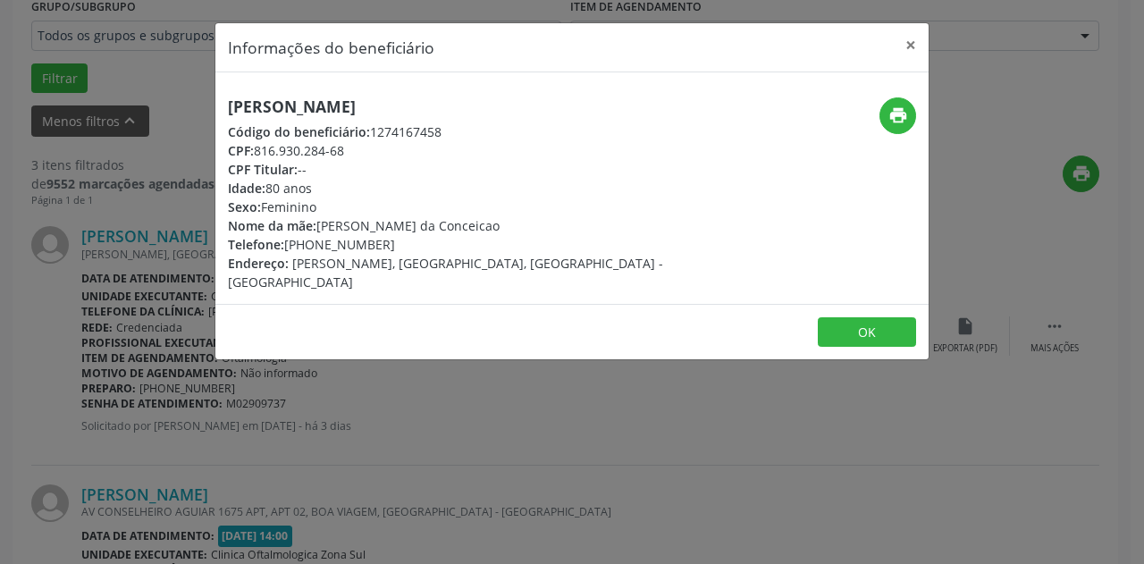
copy div "816.930.284-68"
drag, startPoint x: 386, startPoint y: 246, endPoint x: 310, endPoint y: 248, distance: 76.0
click at [310, 248] on div "Telefone: [PHONE_NUMBER]" at bounding box center [453, 244] width 450 height 19
copy div "98206-1856"
drag, startPoint x: 512, startPoint y: 229, endPoint x: 320, endPoint y: 224, distance: 192.2
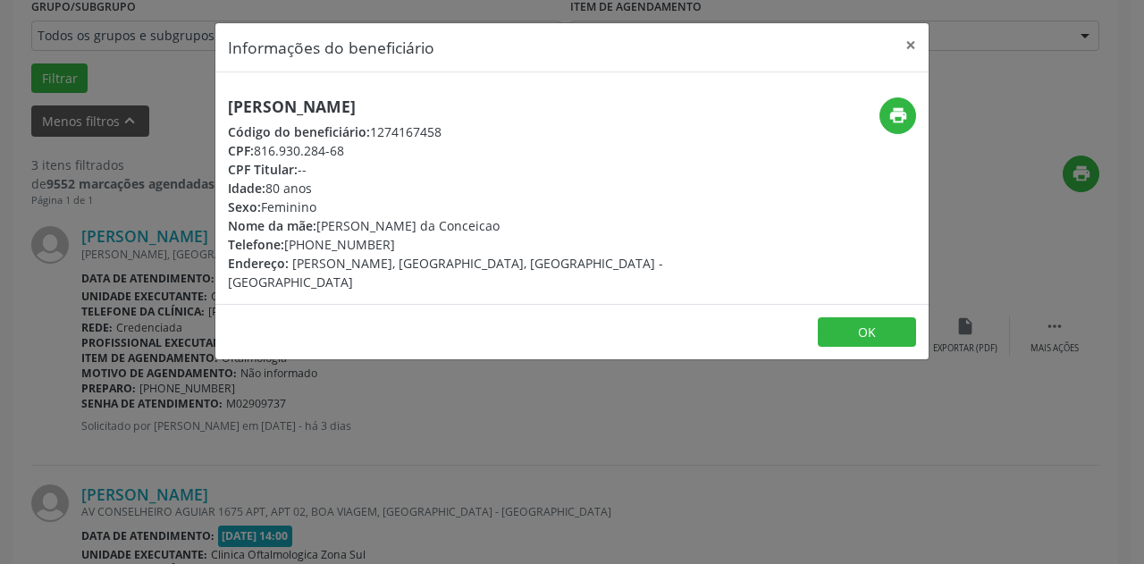
click at [320, 224] on div "Nome da mãe: [PERSON_NAME]" at bounding box center [453, 225] width 450 height 19
copy div "[PERSON_NAME] da Conceicao"
click at [911, 45] on button "×" at bounding box center [911, 45] width 36 height 44
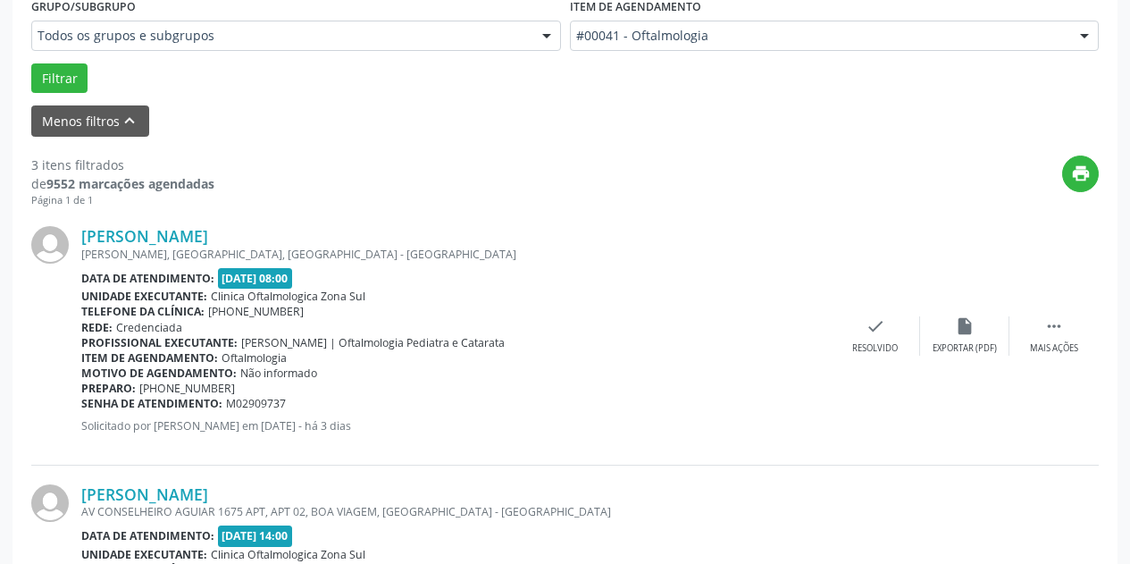
drag, startPoint x: 270, startPoint y: 406, endPoint x: 82, endPoint y: 404, distance: 187.7
click at [82, 404] on div "Senha de atendimento: M02909737" at bounding box center [456, 403] width 750 height 15
copy div "Senha de atendimento: M02909737"
click at [208, 234] on link "[PERSON_NAME]" at bounding box center [144, 236] width 127 height 20
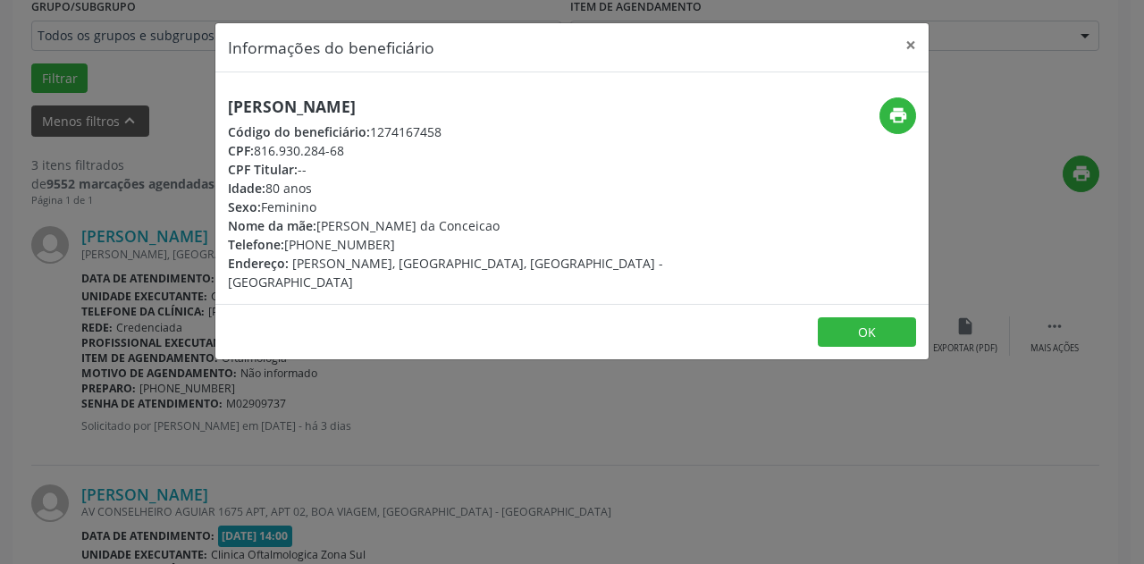
drag, startPoint x: 326, startPoint y: 189, endPoint x: 222, endPoint y: 186, distance: 103.7
click at [222, 186] on div "[PERSON_NAME] Código do beneficiário: 1274167458 CPF: 816.930.284-68 CPF Titula…" at bounding box center [452, 194] width 475 height 194
copy div "Idade: 80 anos"
click at [904, 41] on button "×" at bounding box center [911, 45] width 36 height 44
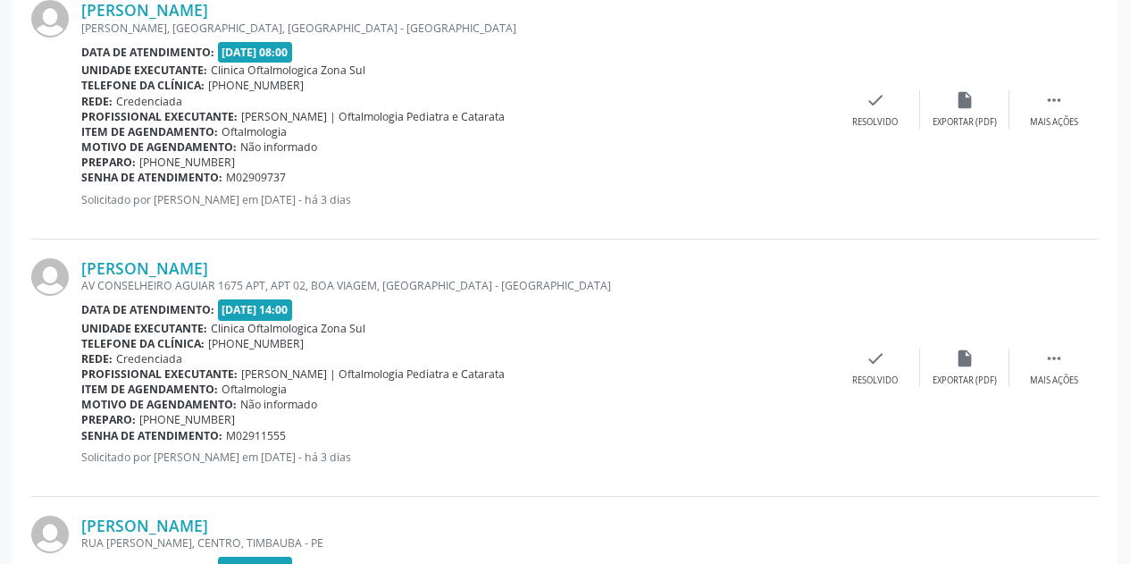
scroll to position [767, 0]
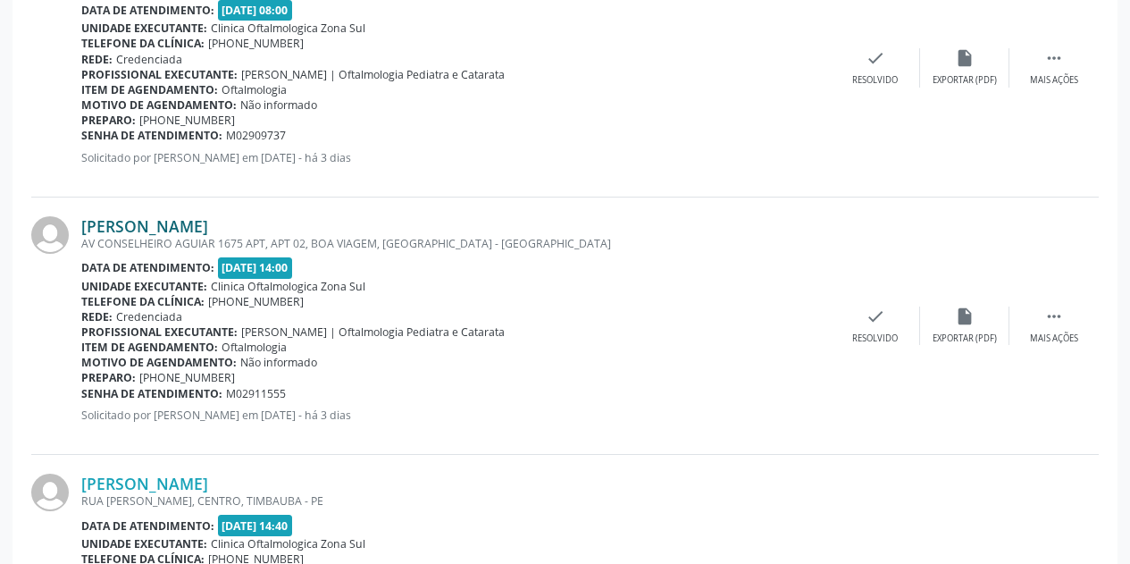
click at [166, 223] on link "[PERSON_NAME]" at bounding box center [144, 226] width 127 height 20
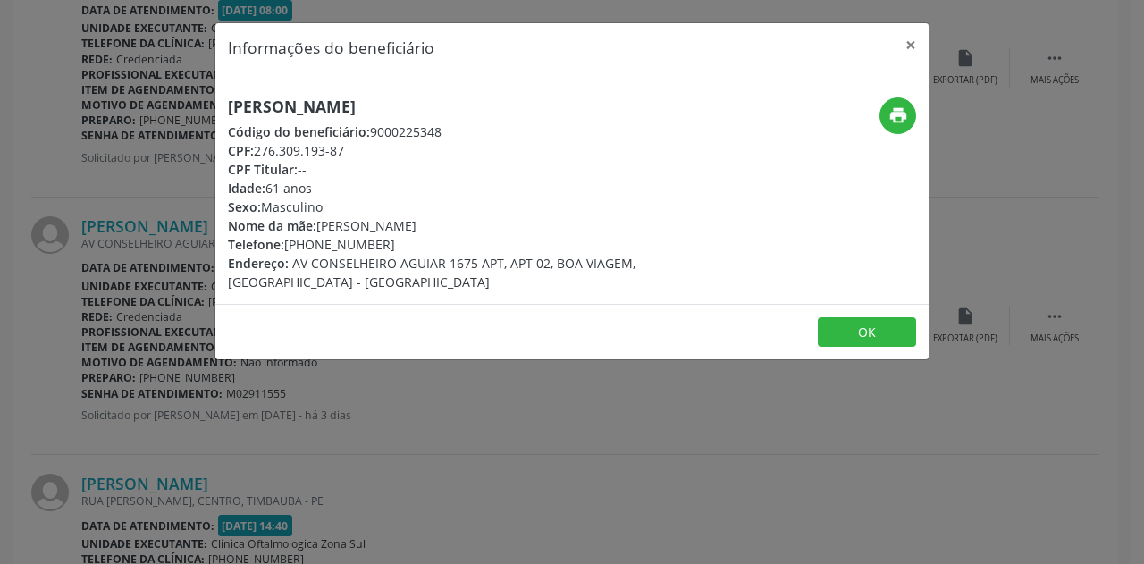
drag, startPoint x: 441, startPoint y: 96, endPoint x: 223, endPoint y: 99, distance: 217.2
click at [223, 99] on div "[PERSON_NAME] Código do beneficiário: 9000225348 CPF: 276.309.193-87 CPF Titula…" at bounding box center [571, 187] width 713 height 231
click at [913, 43] on button "×" at bounding box center [911, 45] width 36 height 44
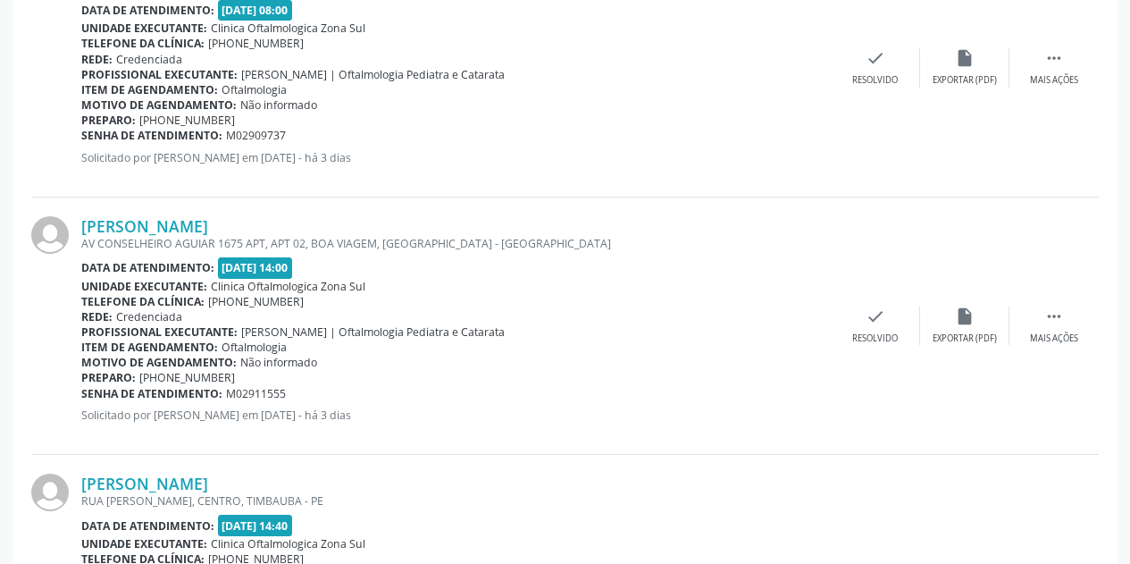
drag, startPoint x: 291, startPoint y: 392, endPoint x: 82, endPoint y: 395, distance: 209.1
click at [82, 395] on div "Senha de atendimento: M02911555" at bounding box center [456, 393] width 750 height 15
click at [634, 304] on div "Telefone da clínica: [PHONE_NUMBER]" at bounding box center [456, 301] width 750 height 15
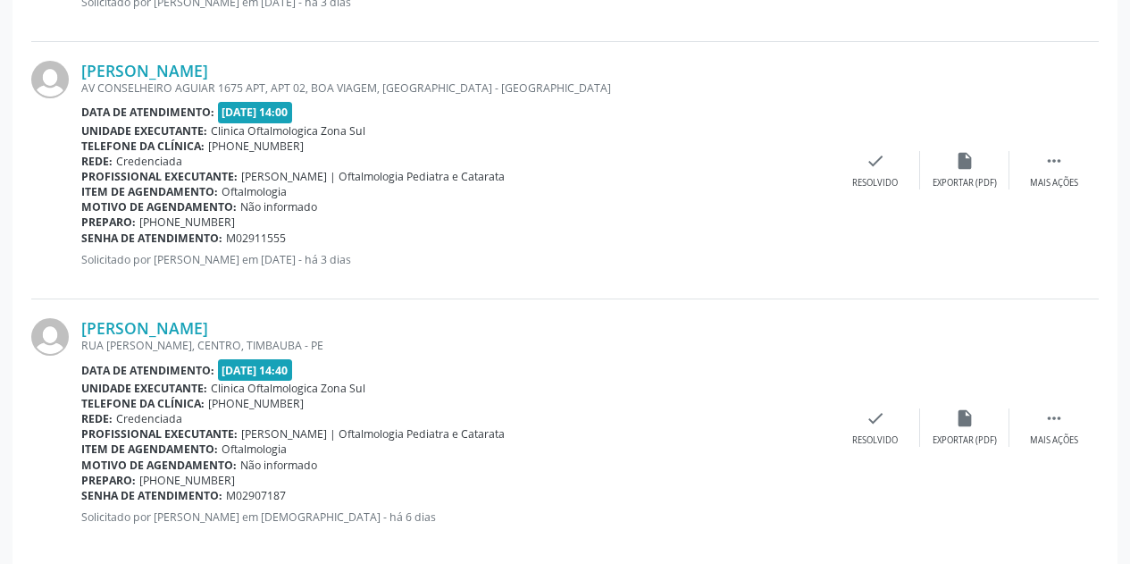
scroll to position [945, 0]
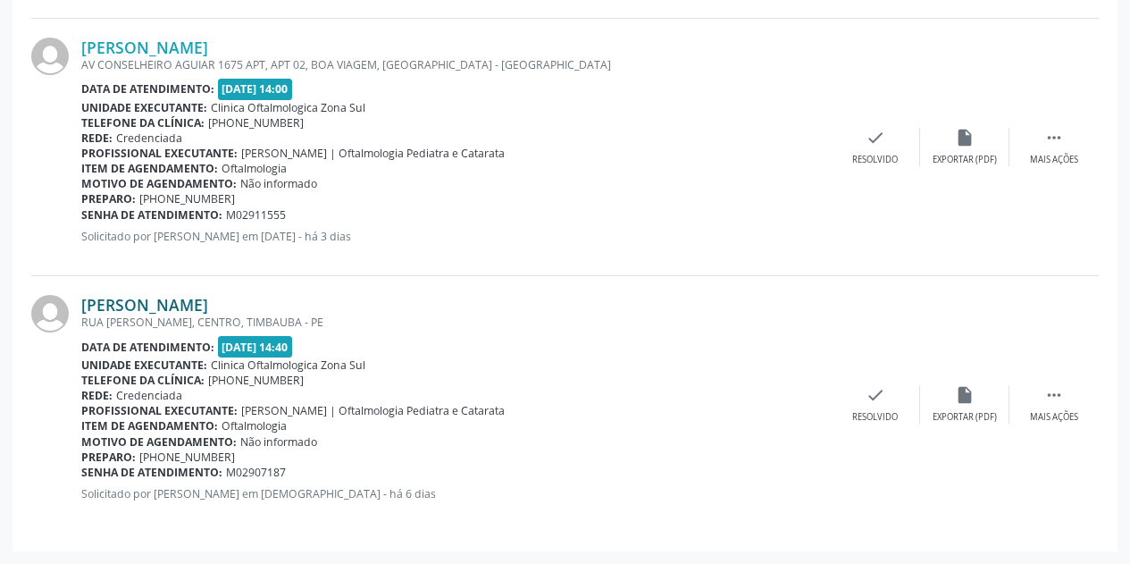
click at [208, 303] on link "[PERSON_NAME]" at bounding box center [144, 305] width 127 height 20
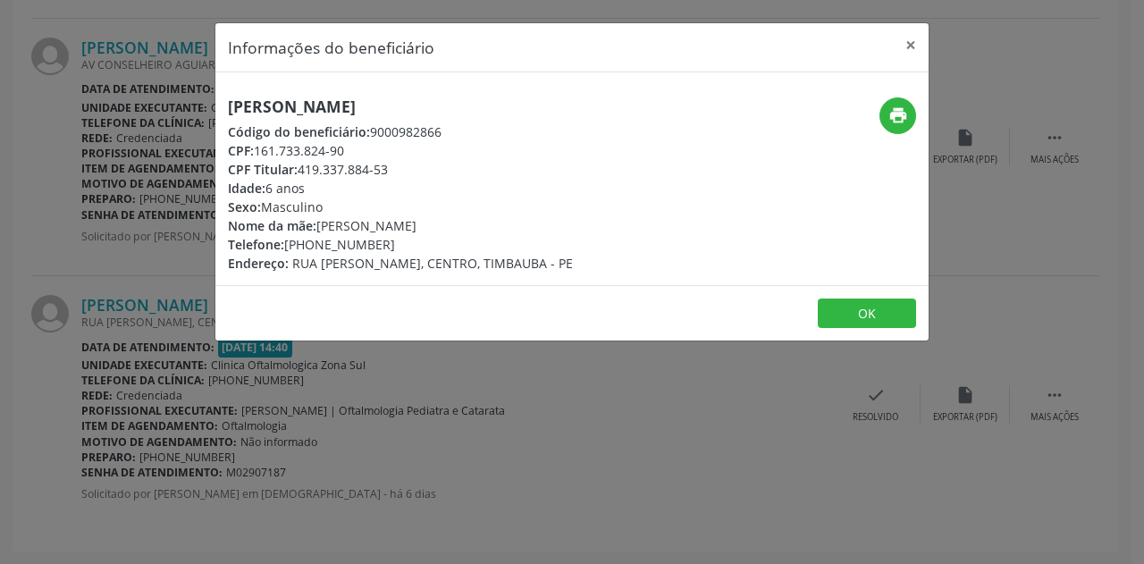
drag, startPoint x: 541, startPoint y: 107, endPoint x: 231, endPoint y: 98, distance: 310.2
click at [231, 98] on h5 "[PERSON_NAME]" at bounding box center [400, 106] width 345 height 19
drag, startPoint x: 358, startPoint y: 154, endPoint x: 258, endPoint y: 153, distance: 100.1
click at [258, 153] on div "CPF: 161.733.824-90" at bounding box center [400, 150] width 345 height 19
drag, startPoint x: 396, startPoint y: 248, endPoint x: 314, endPoint y: 248, distance: 82.2
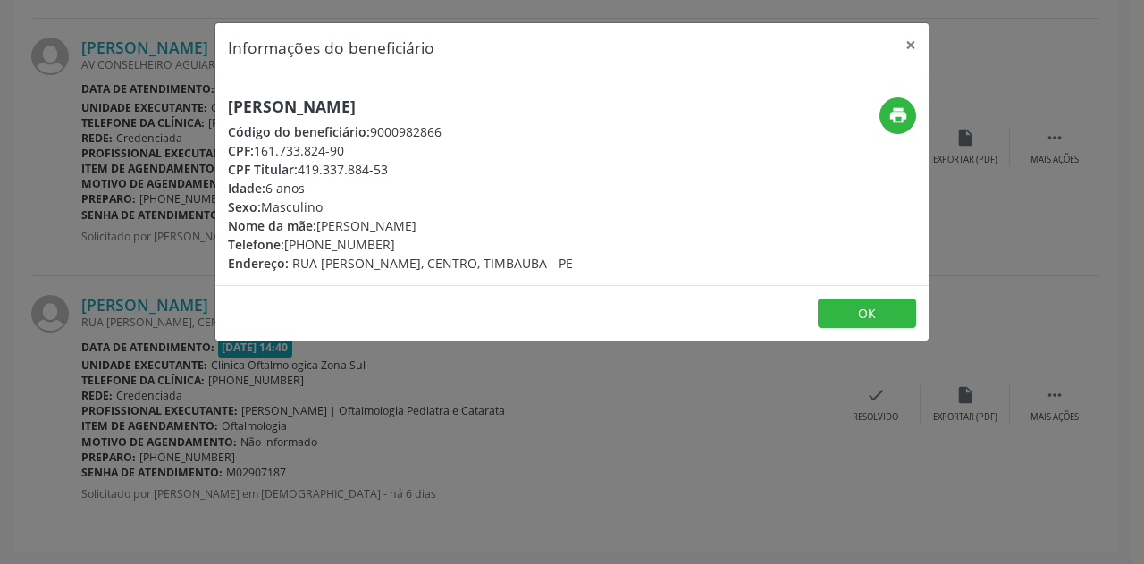
click at [314, 248] on div "Telefone: [PHONE_NUMBER]" at bounding box center [400, 244] width 345 height 19
drag, startPoint x: 531, startPoint y: 229, endPoint x: 321, endPoint y: 230, distance: 210.0
click at [321, 230] on div "Nome da mãe: [PERSON_NAME]" at bounding box center [400, 225] width 345 height 19
click at [913, 44] on button "×" at bounding box center [911, 45] width 36 height 44
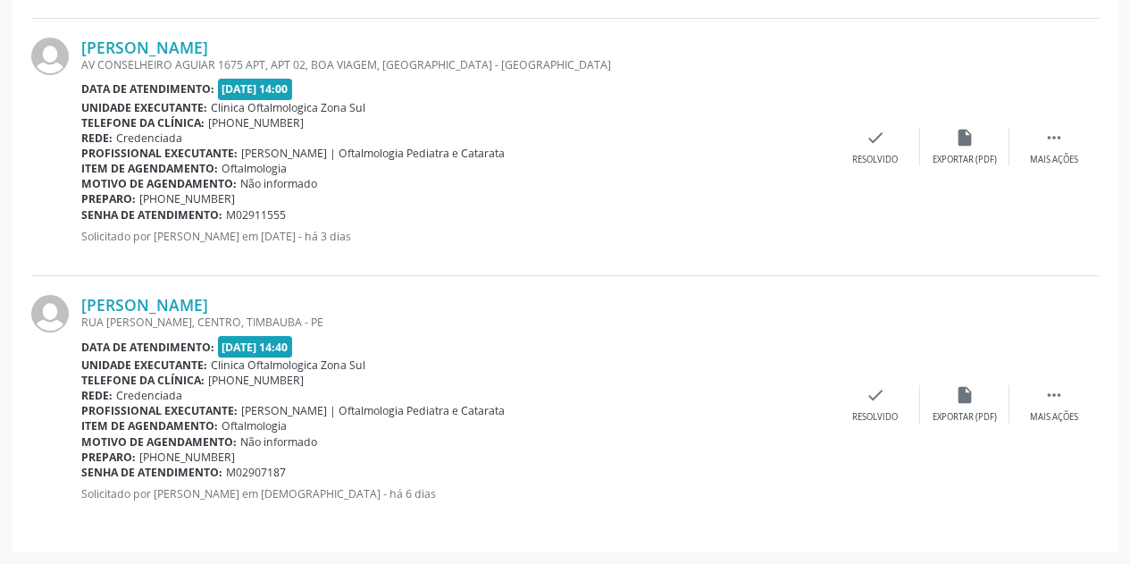
drag, startPoint x: 288, startPoint y: 479, endPoint x: 81, endPoint y: 480, distance: 206.4
click at [81, 480] on div "Senha de atendimento: M02907187" at bounding box center [456, 472] width 750 height 15
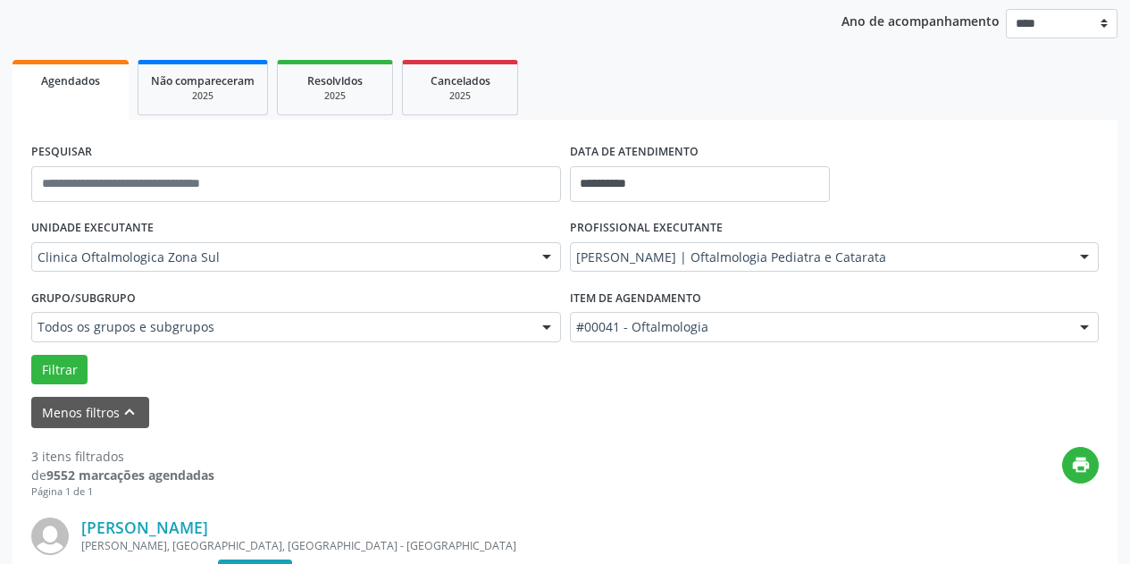
scroll to position [141, 0]
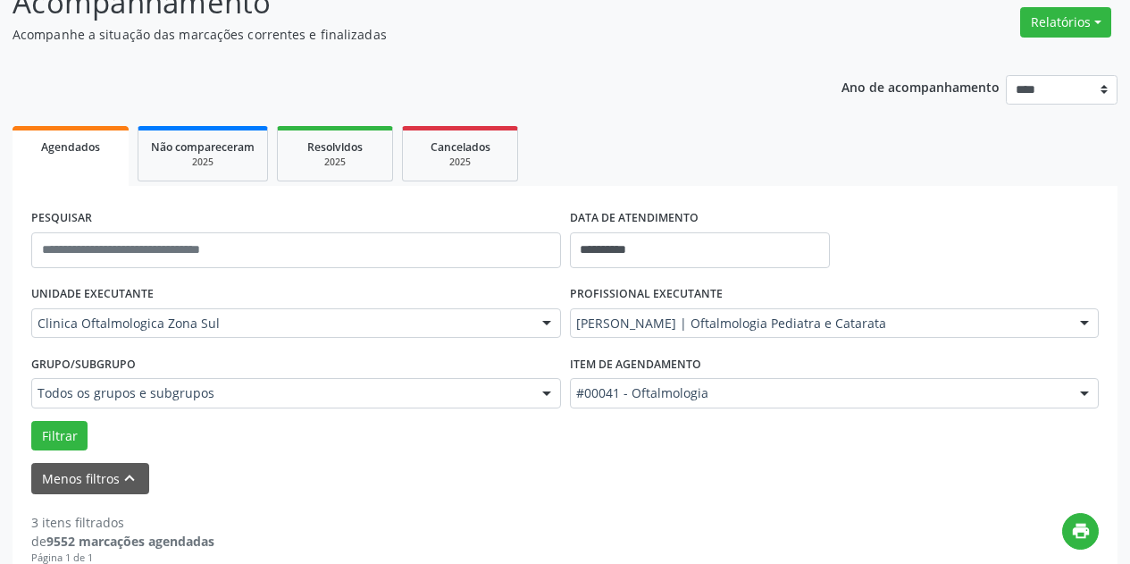
click at [693, 227] on label "DATA DE ATENDIMENTO" at bounding box center [634, 219] width 129 height 28
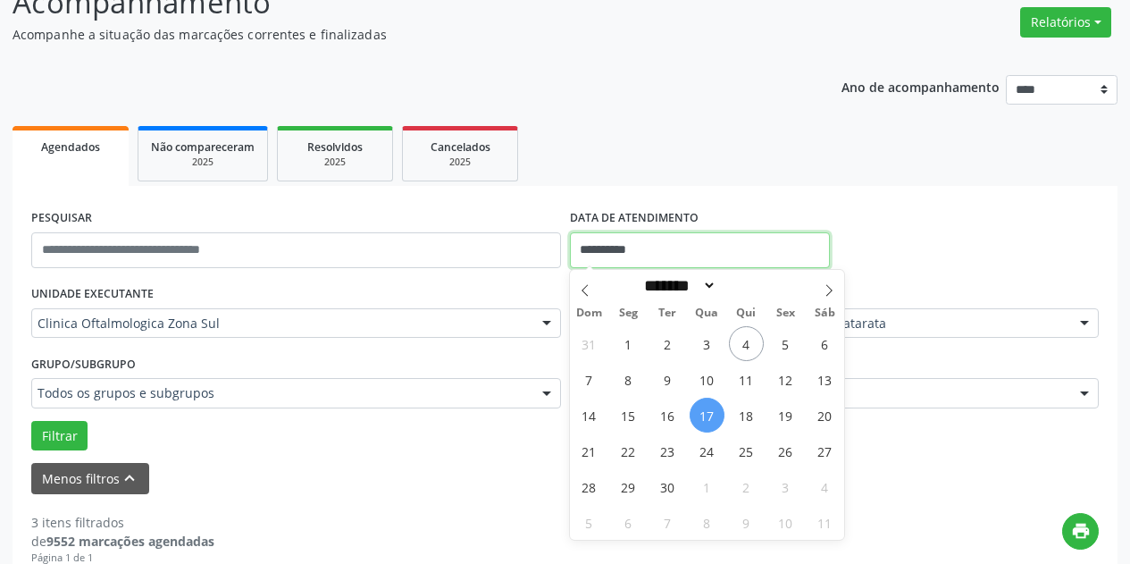
click at [691, 239] on input "**********" at bounding box center [700, 250] width 260 height 36
click at [635, 417] on span "15" at bounding box center [628, 415] width 35 height 35
type input "**********"
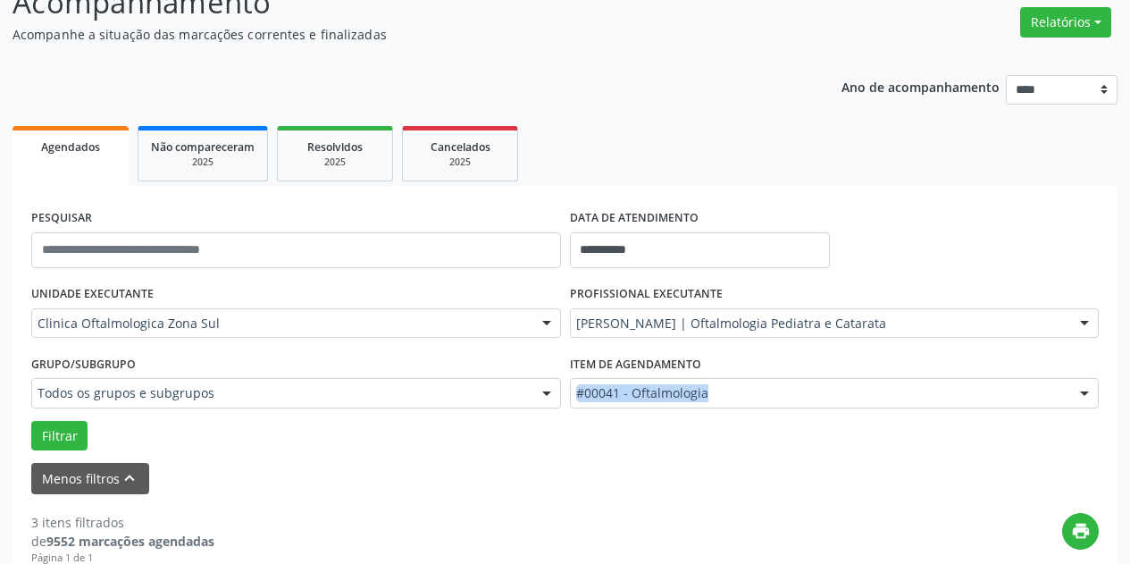
click at [635, 417] on div "Item de agendamento #00041 - Oftalmologia #0000 - Alergologia #0001 - Angiologi…" at bounding box center [835, 385] width 539 height 70
click at [68, 434] on button "Filtrar" at bounding box center [59, 436] width 56 height 30
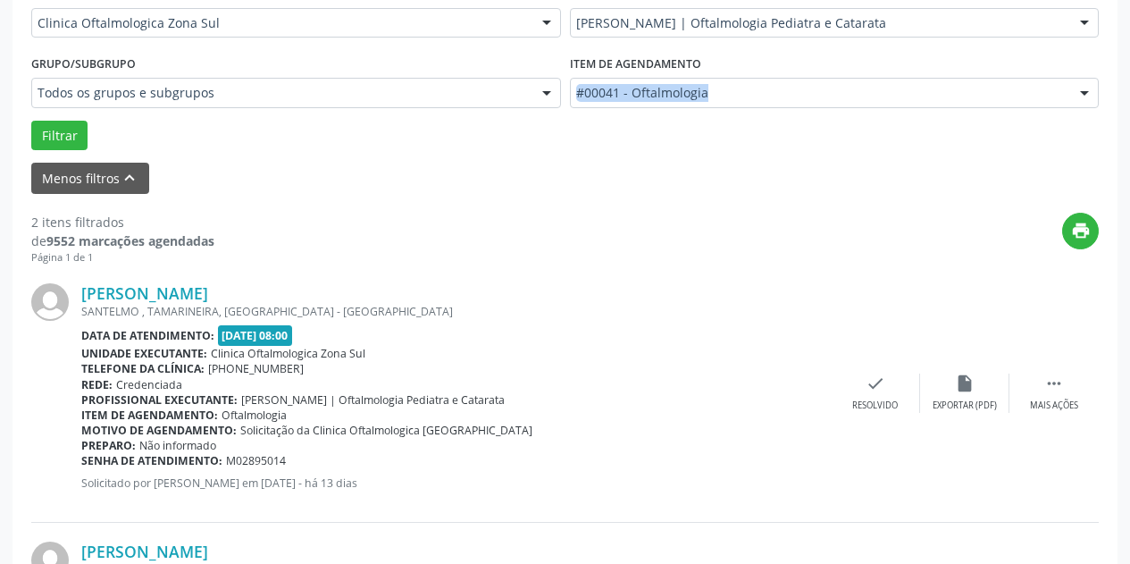
scroll to position [499, 0]
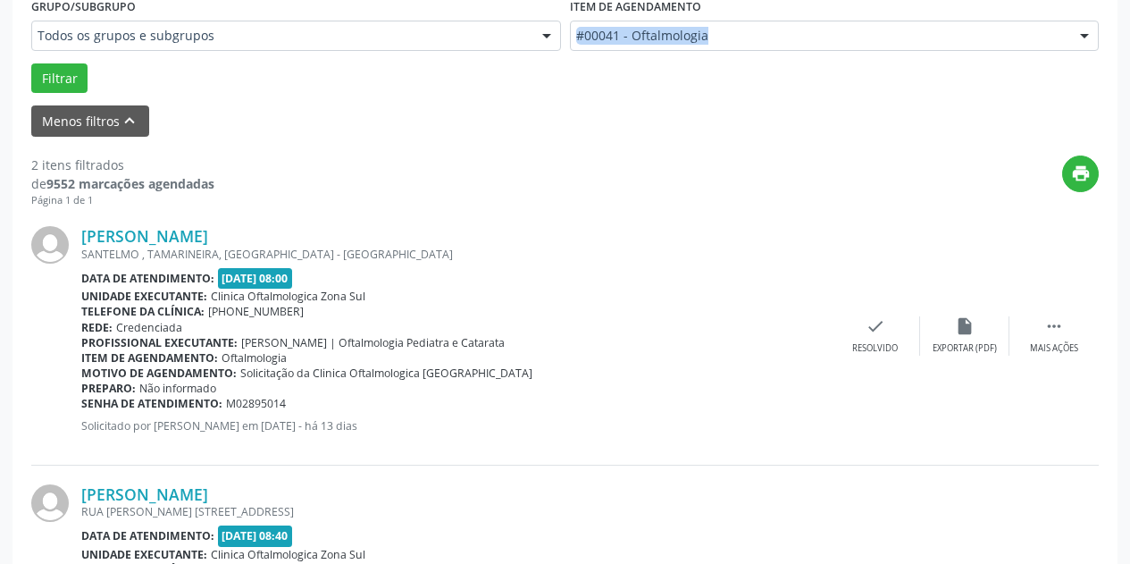
click at [666, 313] on div "Telefone da clínica: [PHONE_NUMBER]" at bounding box center [456, 311] width 750 height 15
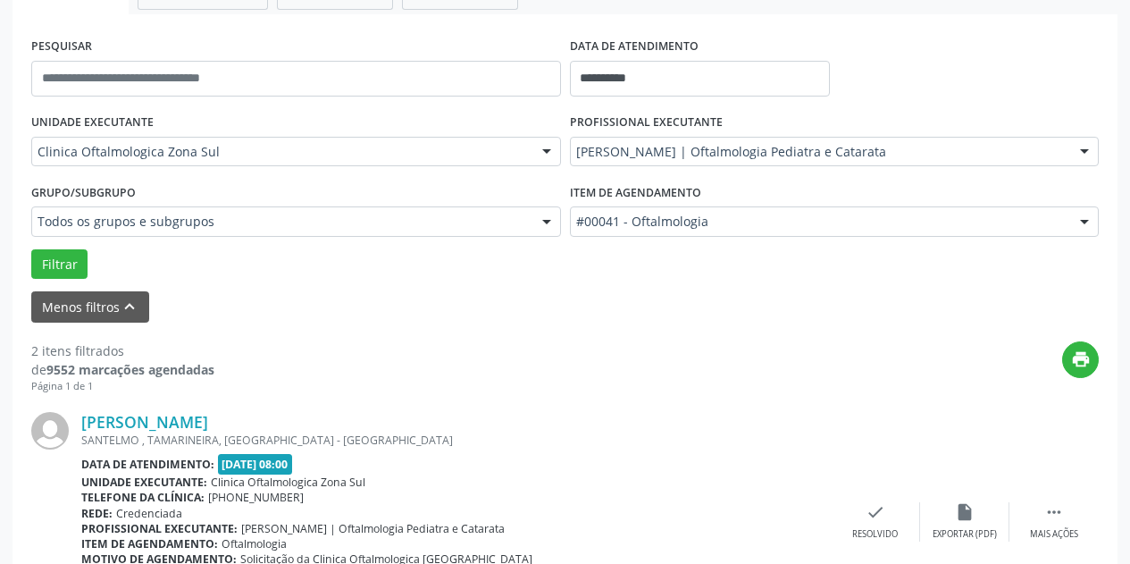
scroll to position [241, 0]
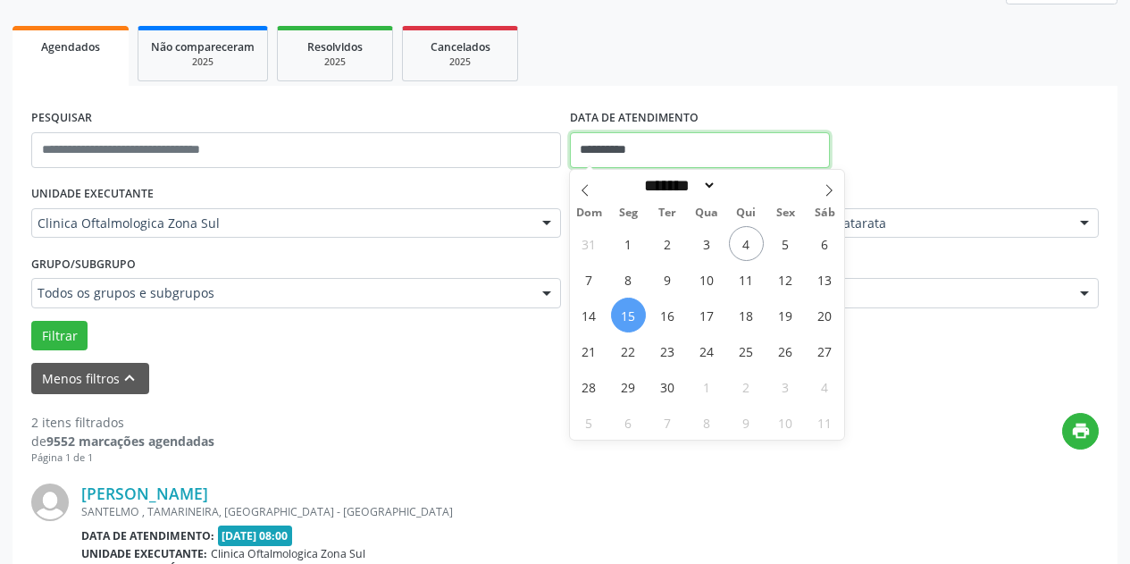
click at [715, 139] on input "**********" at bounding box center [700, 150] width 260 height 36
click at [666, 306] on span "16" at bounding box center [667, 315] width 35 height 35
type input "**********"
click at [667, 306] on span "16" at bounding box center [667, 315] width 35 height 35
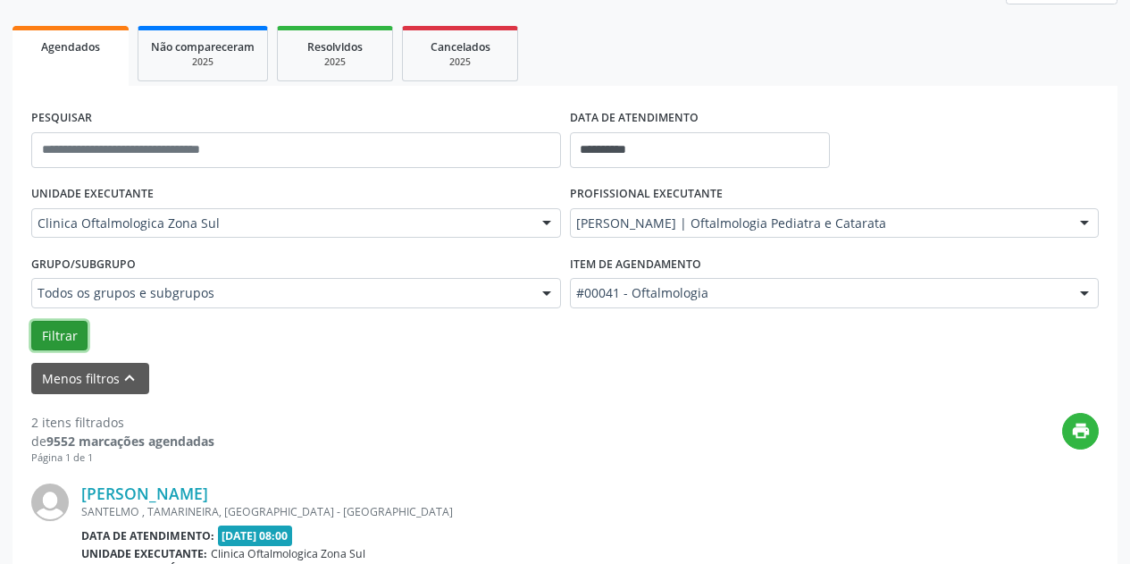
click at [65, 342] on button "Filtrar" at bounding box center [59, 336] width 56 height 30
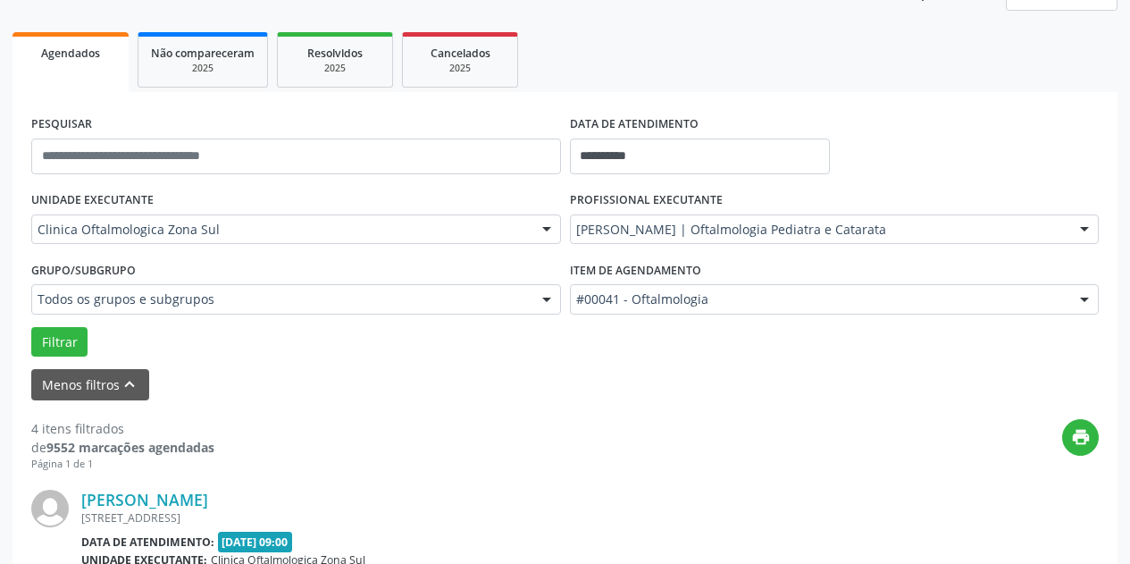
scroll to position [130, 0]
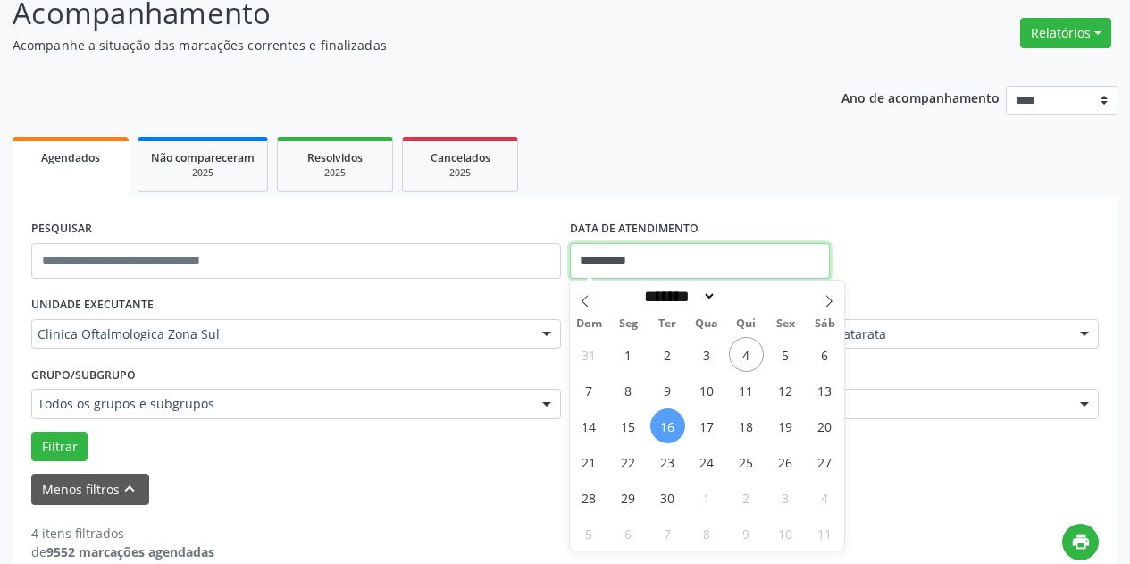
click at [739, 261] on input "**********" at bounding box center [700, 261] width 260 height 36
click at [710, 423] on span "17" at bounding box center [707, 425] width 35 height 35
type input "**********"
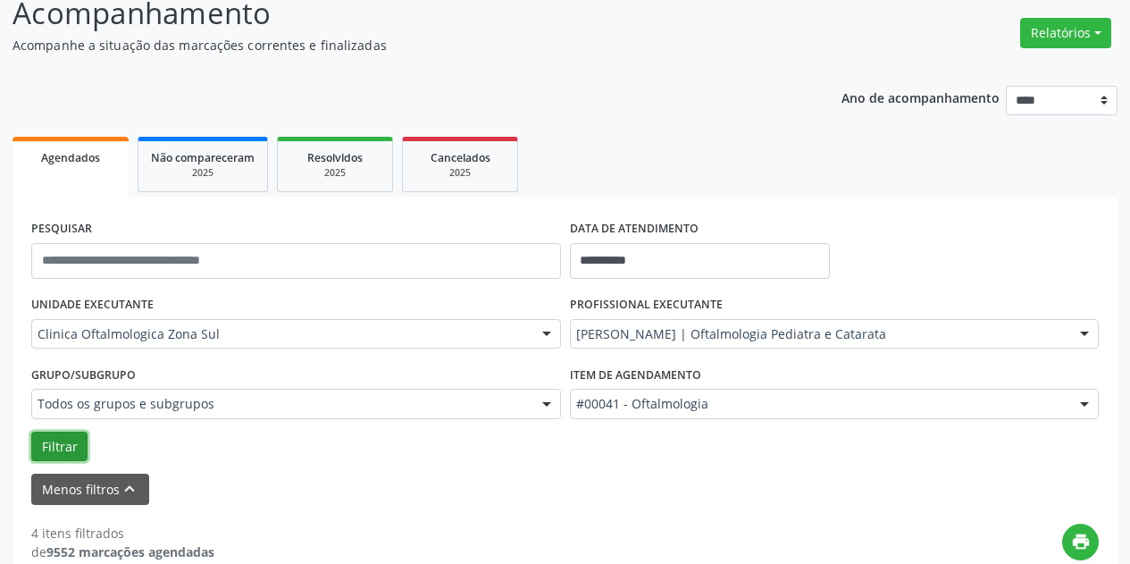
click at [58, 448] on button "Filtrar" at bounding box center [59, 447] width 56 height 30
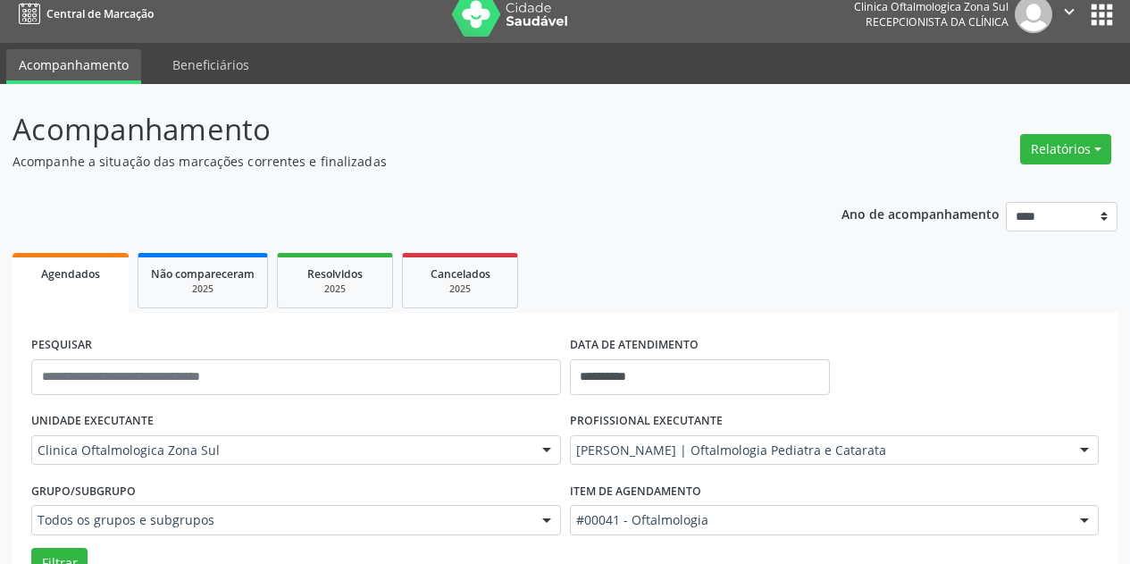
scroll to position [0, 0]
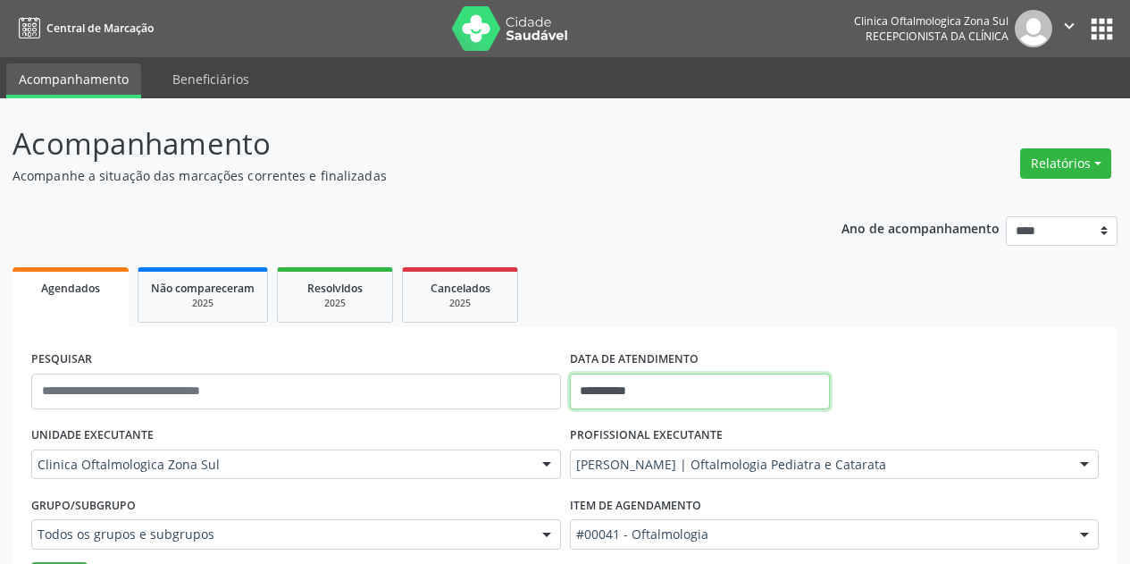
click at [690, 385] on input "**********" at bounding box center [700, 392] width 260 height 36
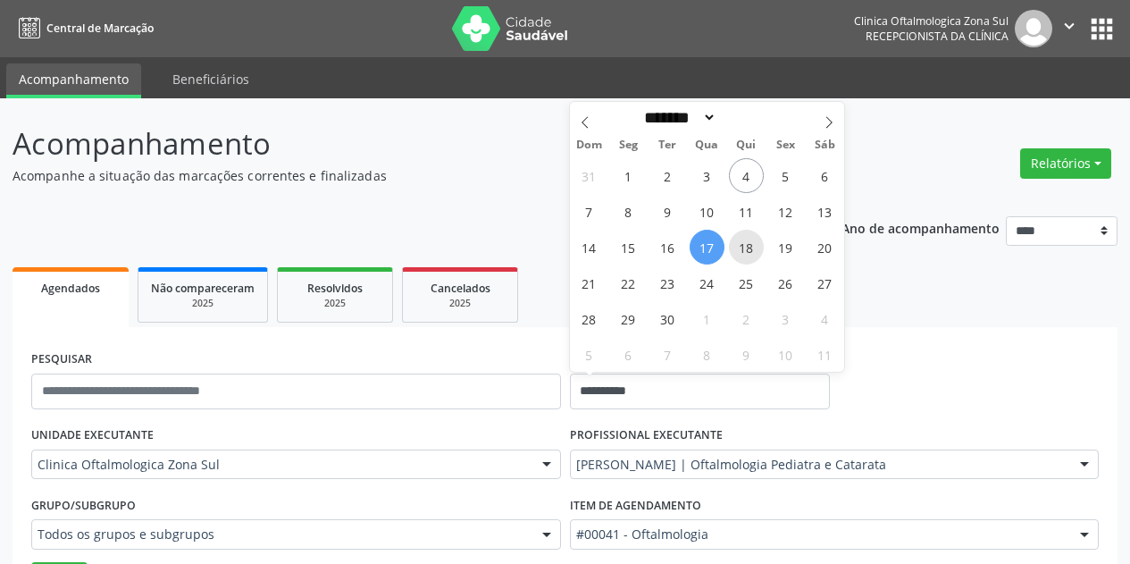
click at [751, 240] on span "18" at bounding box center [746, 247] width 35 height 35
type input "**********"
click at [751, 240] on span "18" at bounding box center [746, 247] width 35 height 35
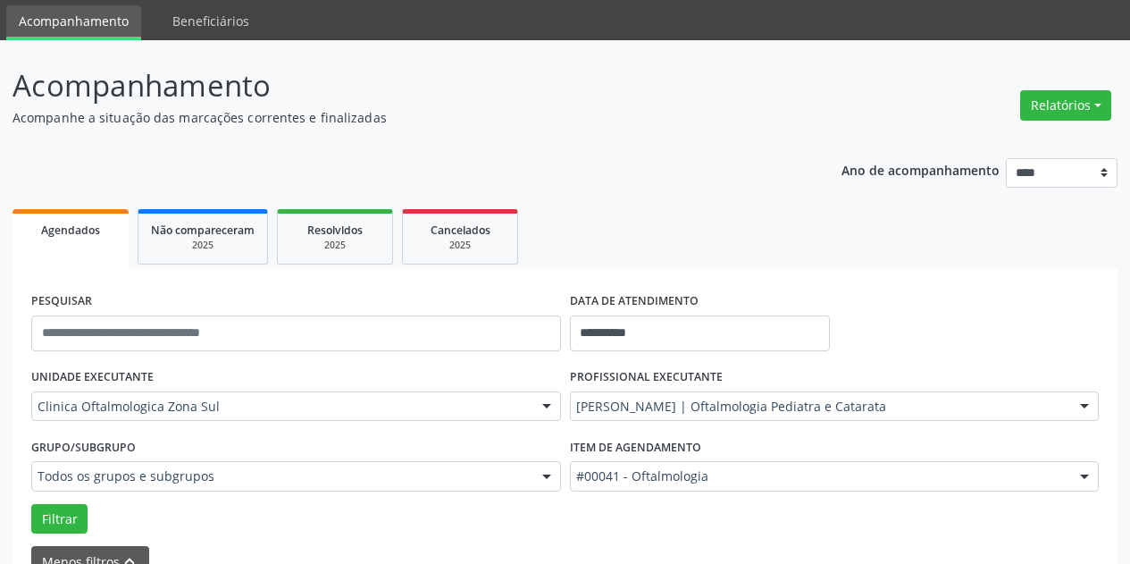
scroll to position [89, 0]
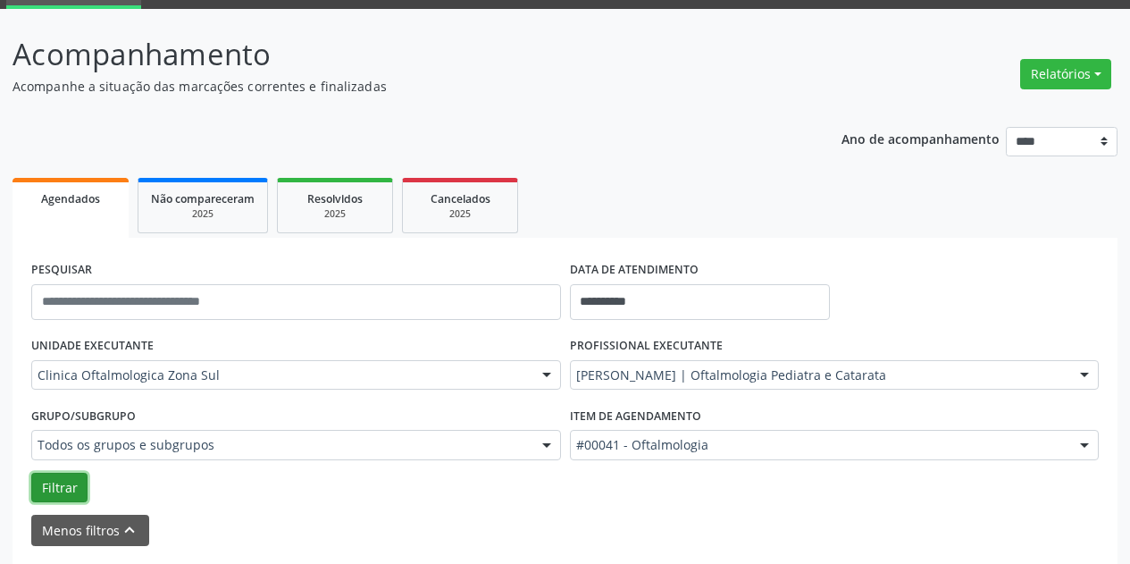
click at [57, 487] on button "Filtrar" at bounding box center [59, 488] width 56 height 30
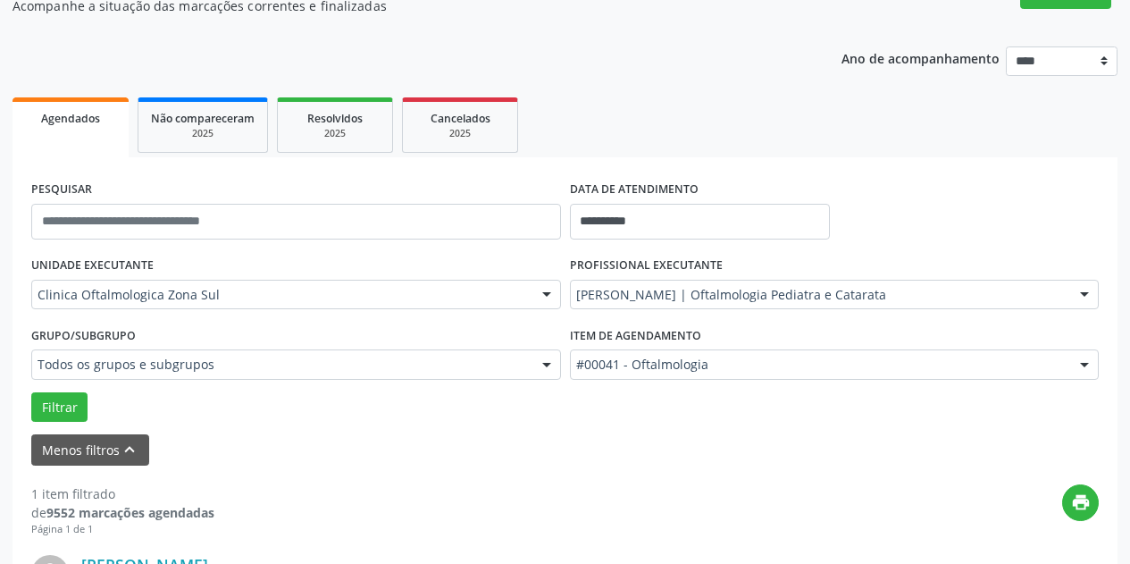
scroll to position [431, 0]
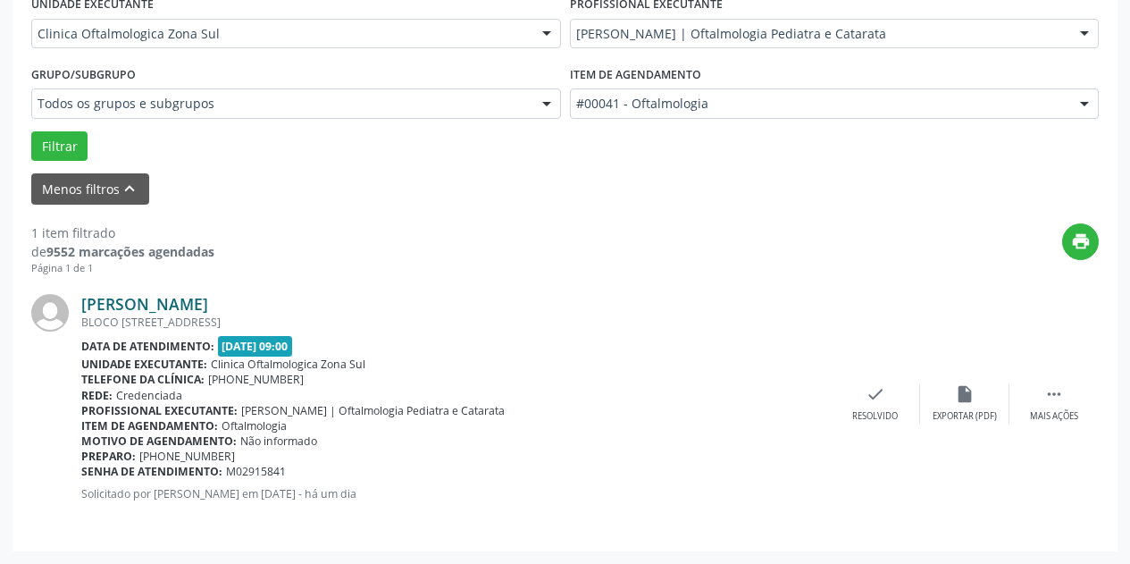
click at [208, 300] on link "[PERSON_NAME]" at bounding box center [144, 304] width 127 height 20
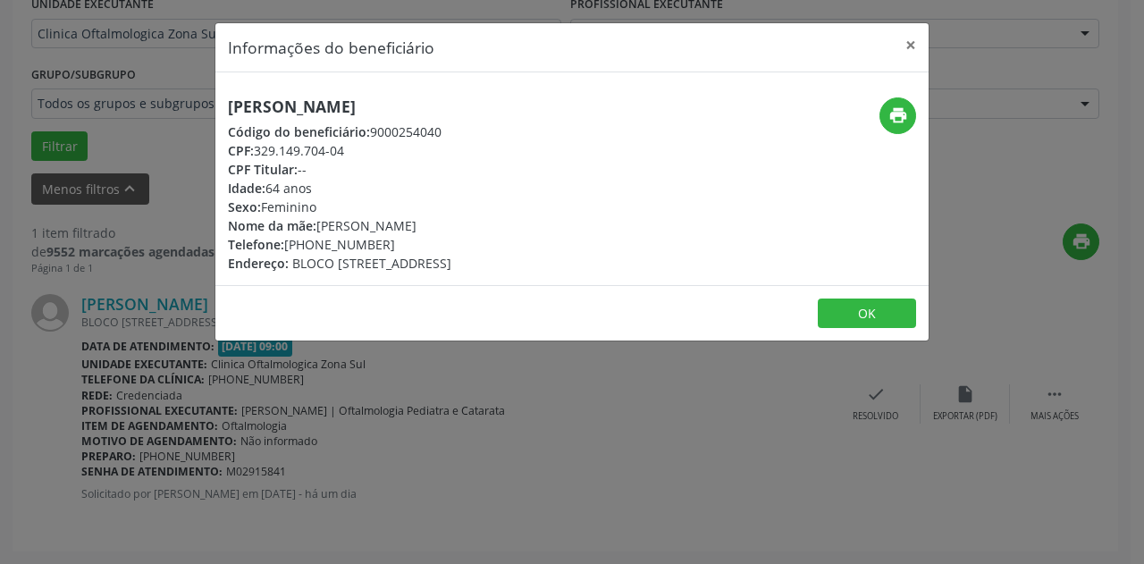
drag, startPoint x: 421, startPoint y: 105, endPoint x: 231, endPoint y: 102, distance: 190.4
click at [231, 102] on h5 "[PERSON_NAME]" at bounding box center [339, 106] width 223 height 19
drag, startPoint x: 388, startPoint y: 243, endPoint x: 310, endPoint y: 245, distance: 77.8
click at [310, 245] on div "Telefone: [PHONE_NUMBER]" at bounding box center [339, 244] width 223 height 19
click at [383, 245] on div "Telefone: [PHONE_NUMBER]" at bounding box center [339, 244] width 223 height 19
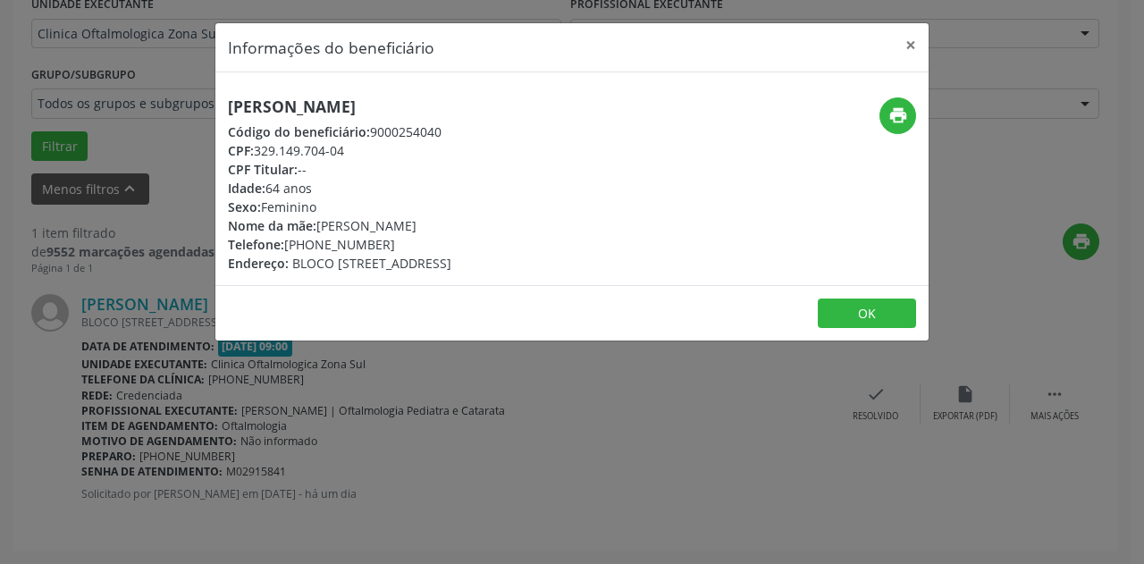
drag, startPoint x: 384, startPoint y: 245, endPoint x: 311, endPoint y: 242, distance: 73.3
click at [311, 242] on div "Telefone: [PHONE_NUMBER]" at bounding box center [339, 244] width 223 height 19
click at [913, 38] on button "×" at bounding box center [911, 45] width 36 height 44
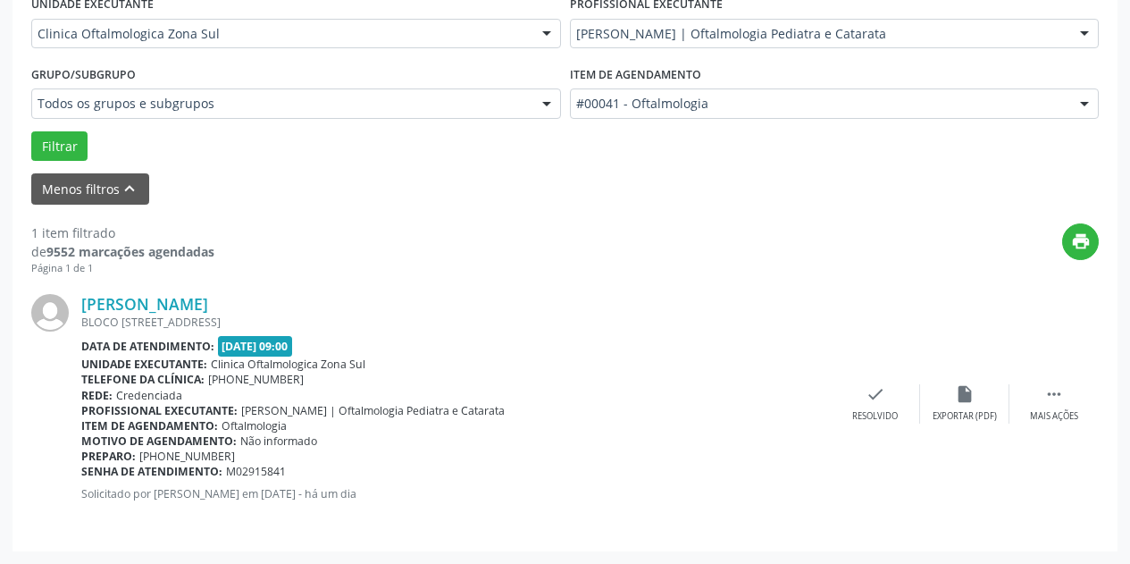
drag, startPoint x: 298, startPoint y: 466, endPoint x: 82, endPoint y: 472, distance: 215.4
click at [82, 472] on div "Senha de atendimento: M02915841" at bounding box center [456, 471] width 750 height 15
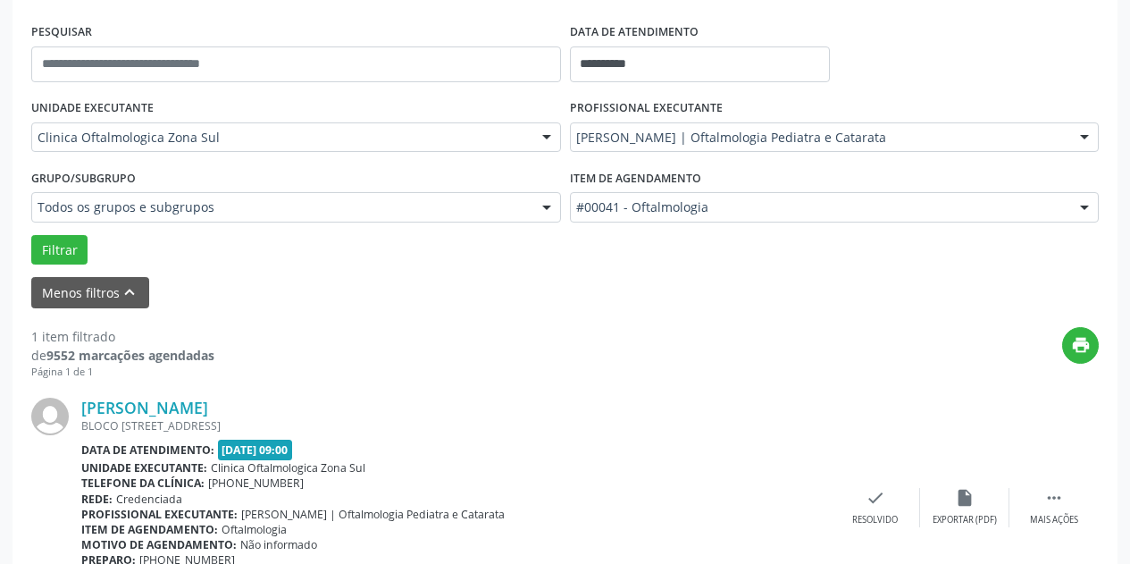
scroll to position [163, 0]
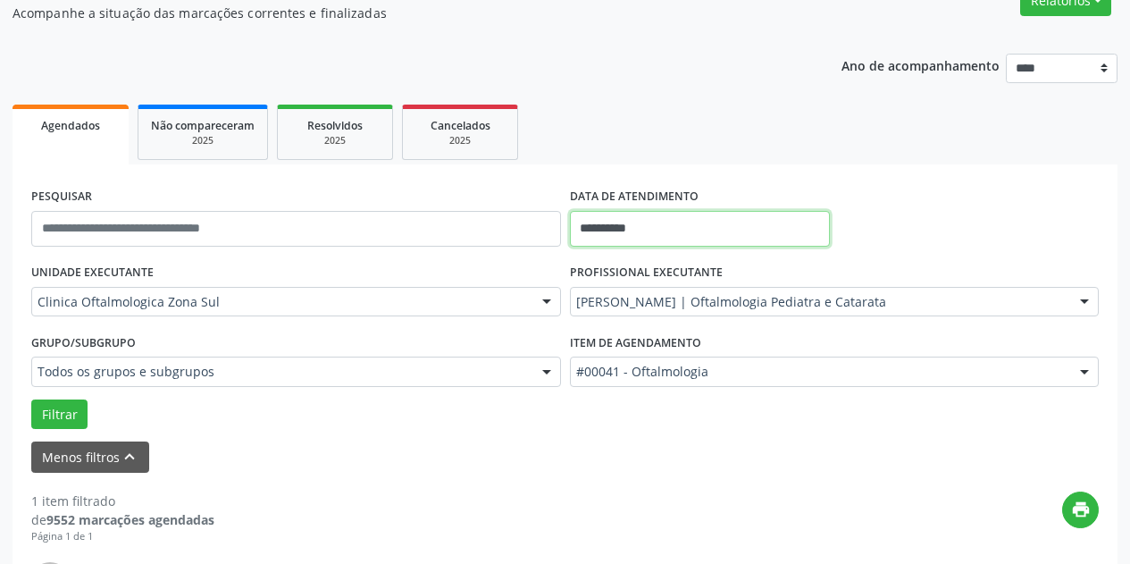
click at [716, 216] on input "**********" at bounding box center [700, 229] width 260 height 36
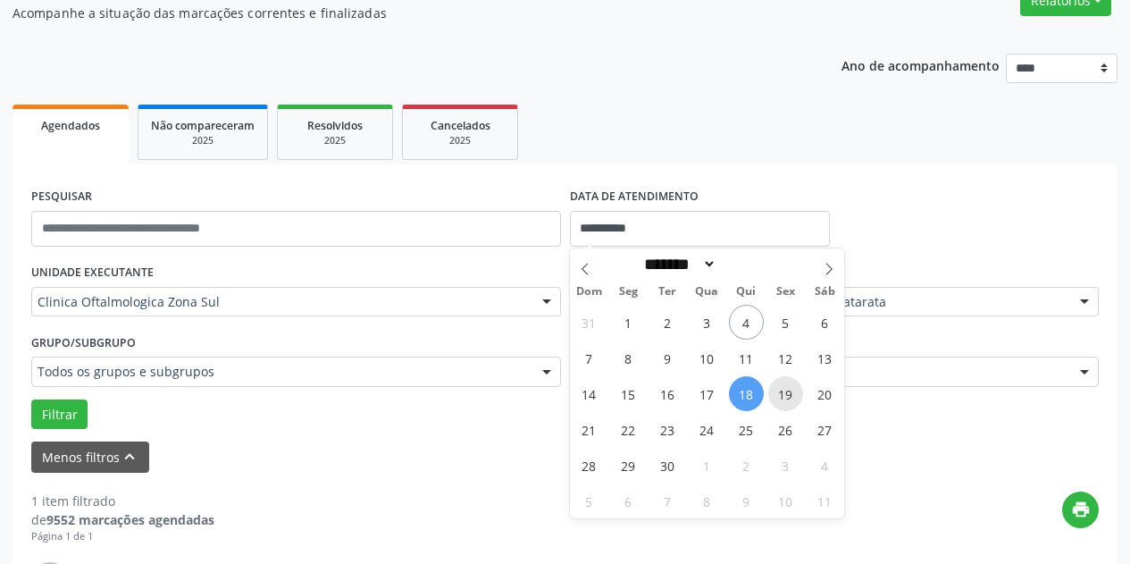
click at [786, 391] on span "19" at bounding box center [785, 393] width 35 height 35
type input "**********"
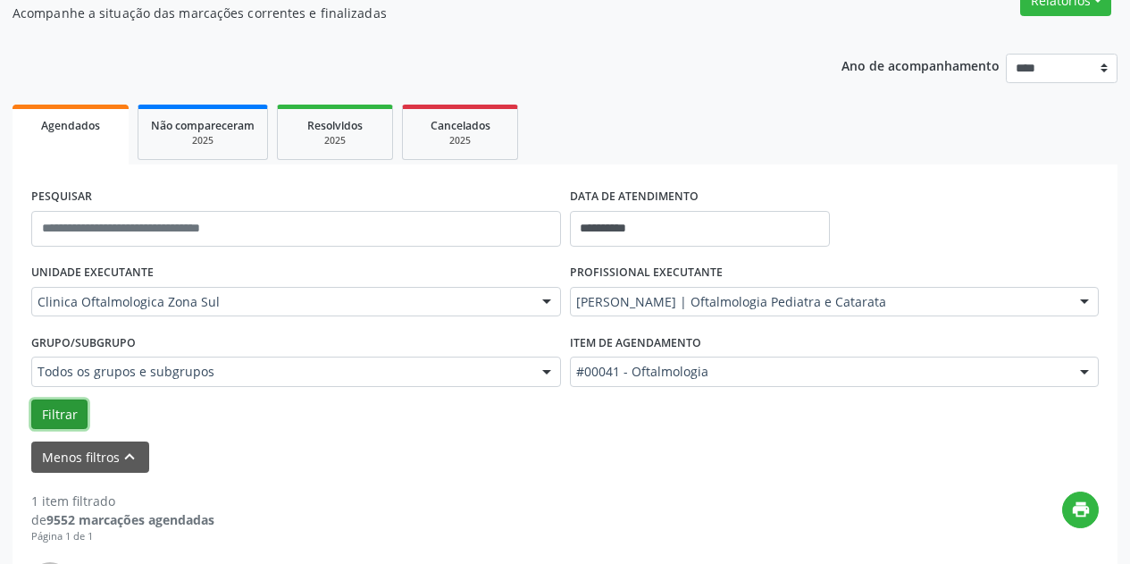
click at [71, 423] on button "Filtrar" at bounding box center [59, 414] width 56 height 30
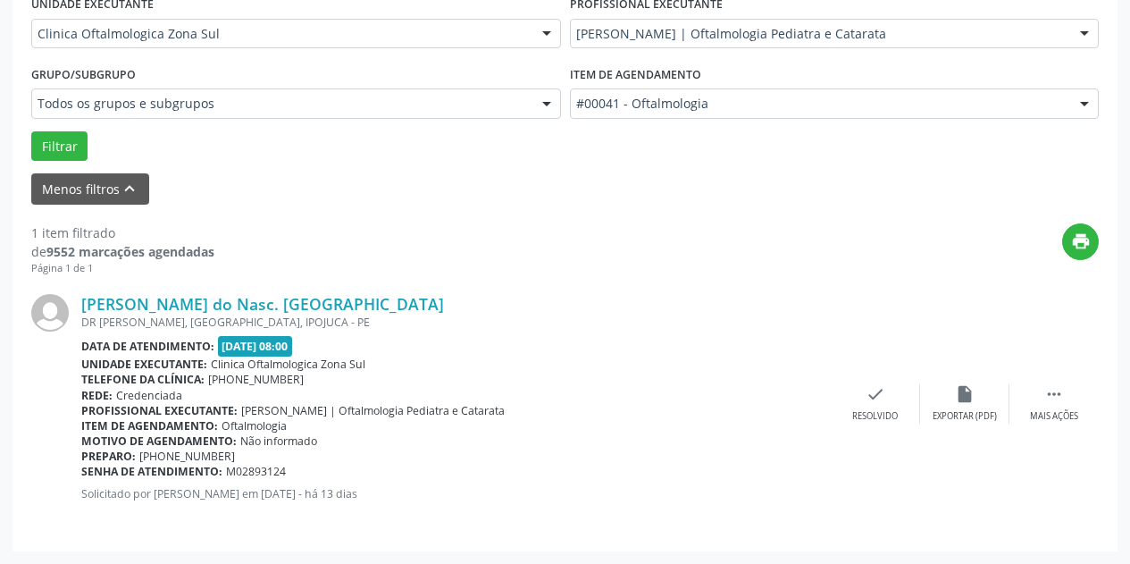
scroll to position [252, 0]
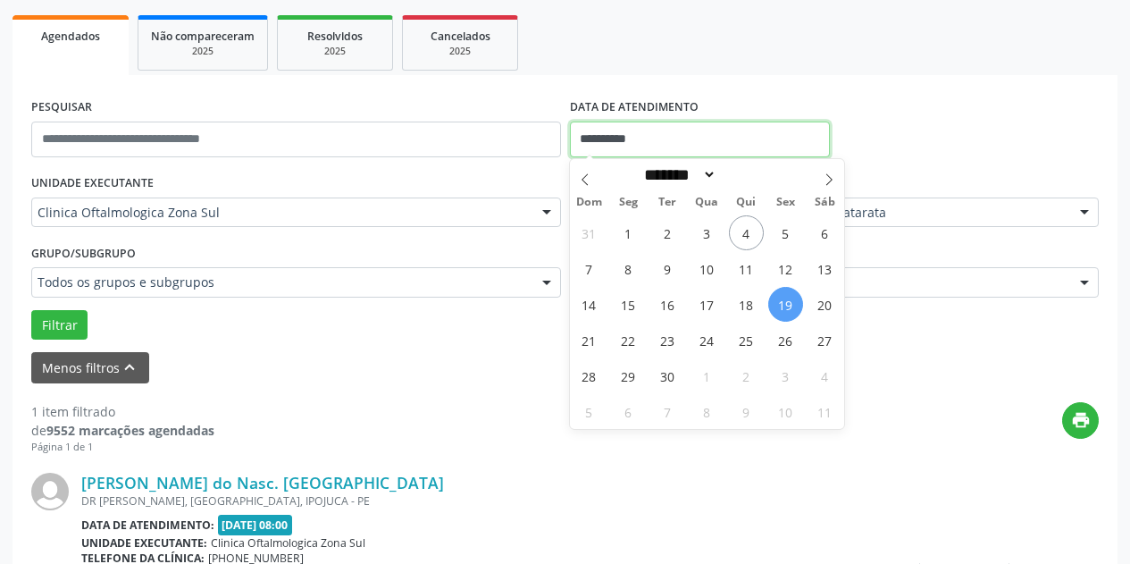
click at [716, 138] on input "**********" at bounding box center [700, 140] width 260 height 36
click at [828, 306] on span "20" at bounding box center [825, 304] width 35 height 35
type input "**********"
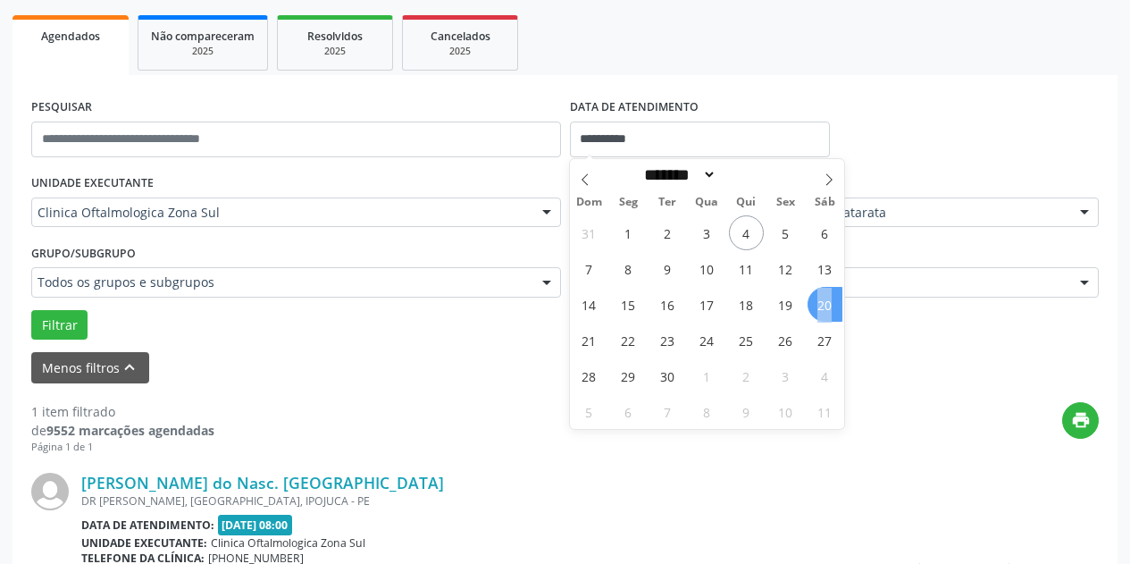
click at [828, 306] on span "20" at bounding box center [825, 304] width 35 height 35
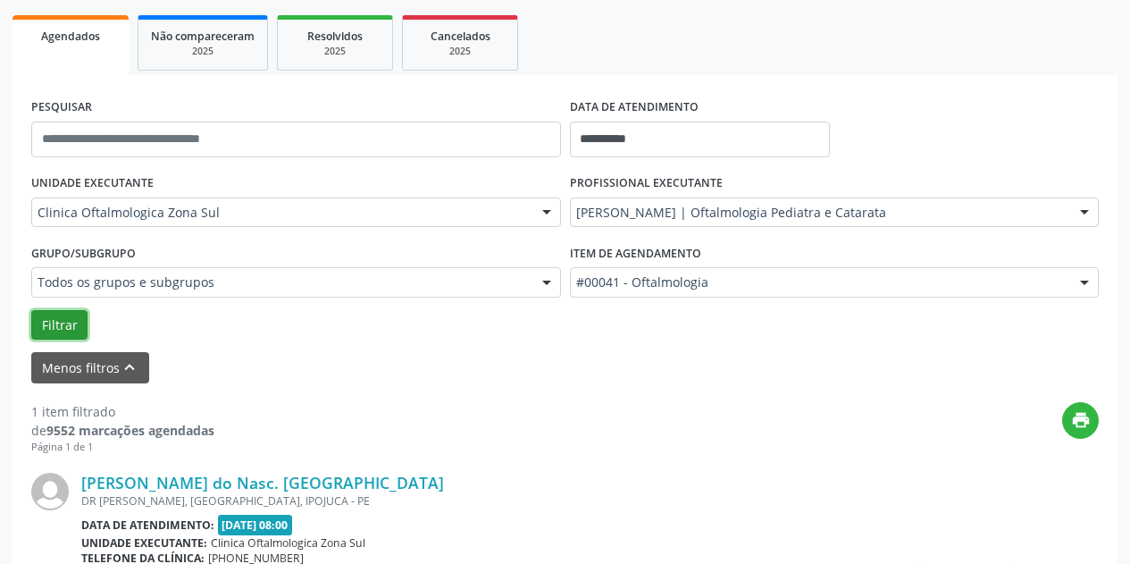
click at [80, 325] on button "Filtrar" at bounding box center [59, 325] width 56 height 30
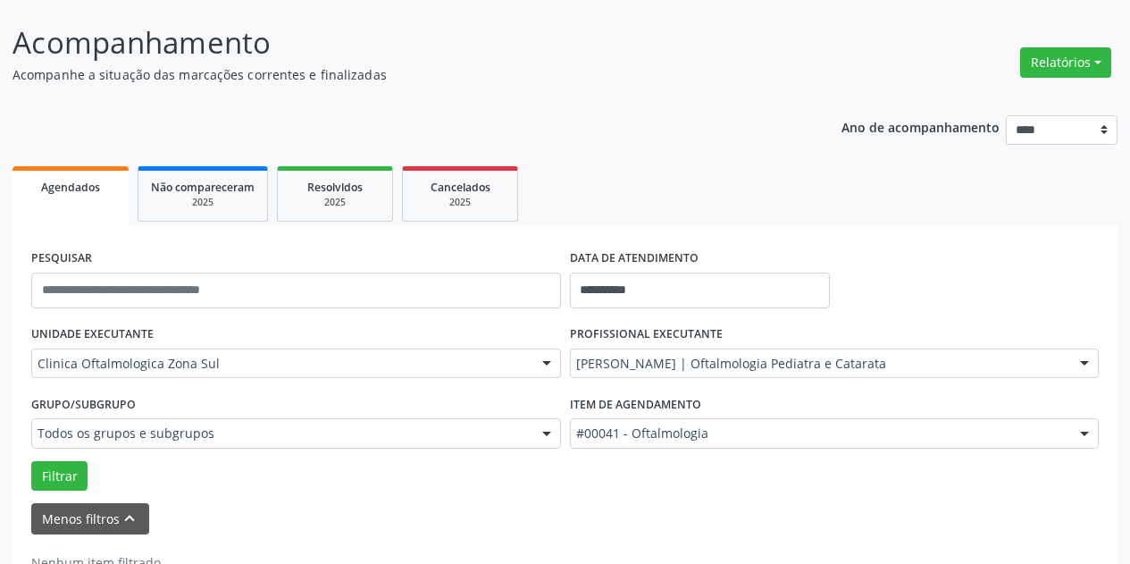
scroll to position [70, 0]
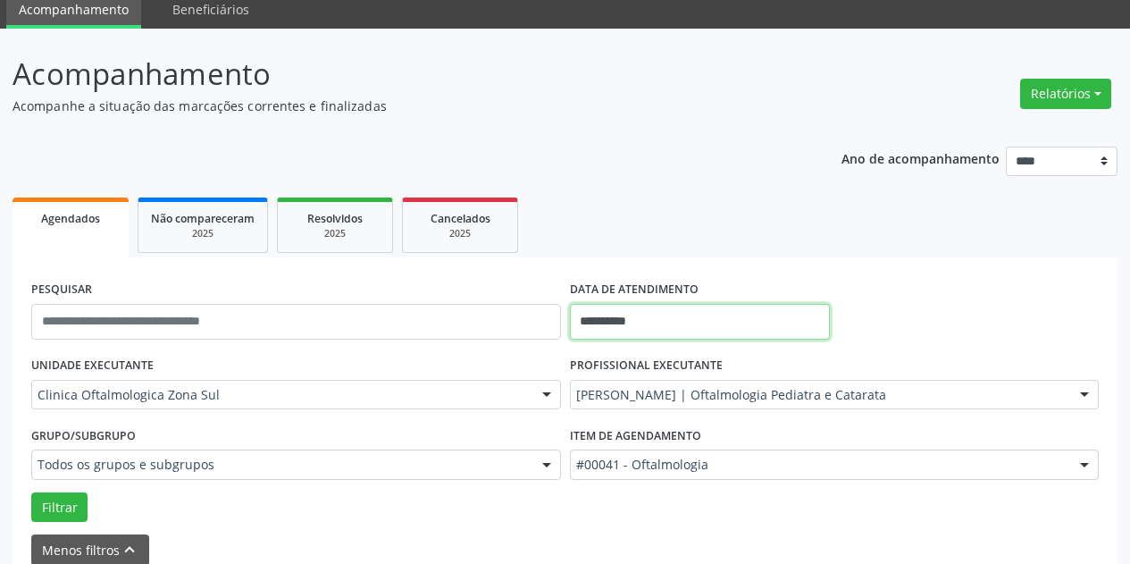
click at [717, 305] on input "**********" at bounding box center [700, 322] width 260 height 36
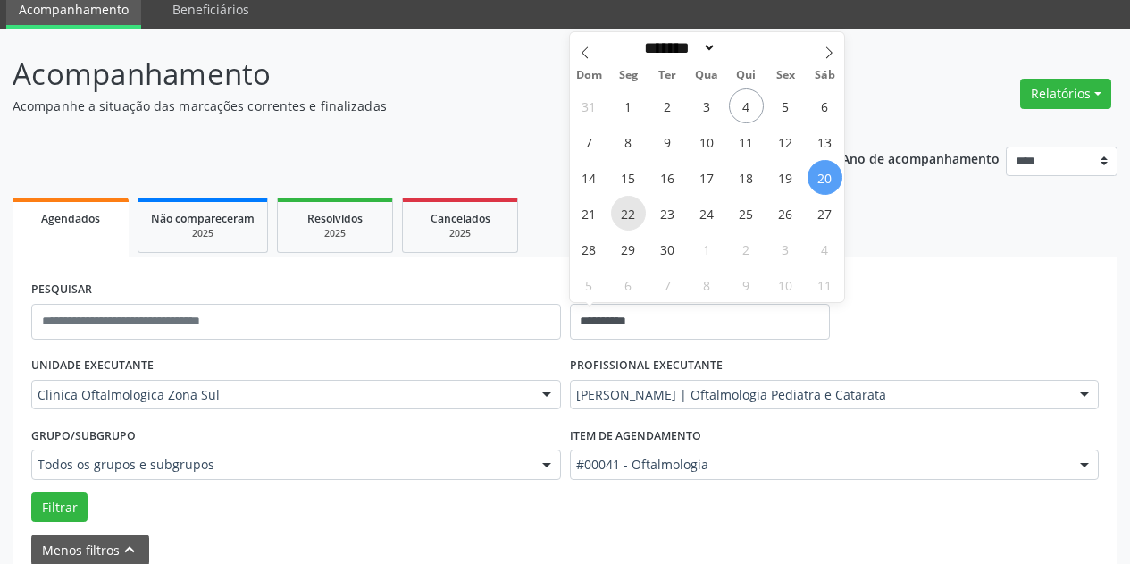
click at [626, 212] on span "22" at bounding box center [628, 213] width 35 height 35
type input "**********"
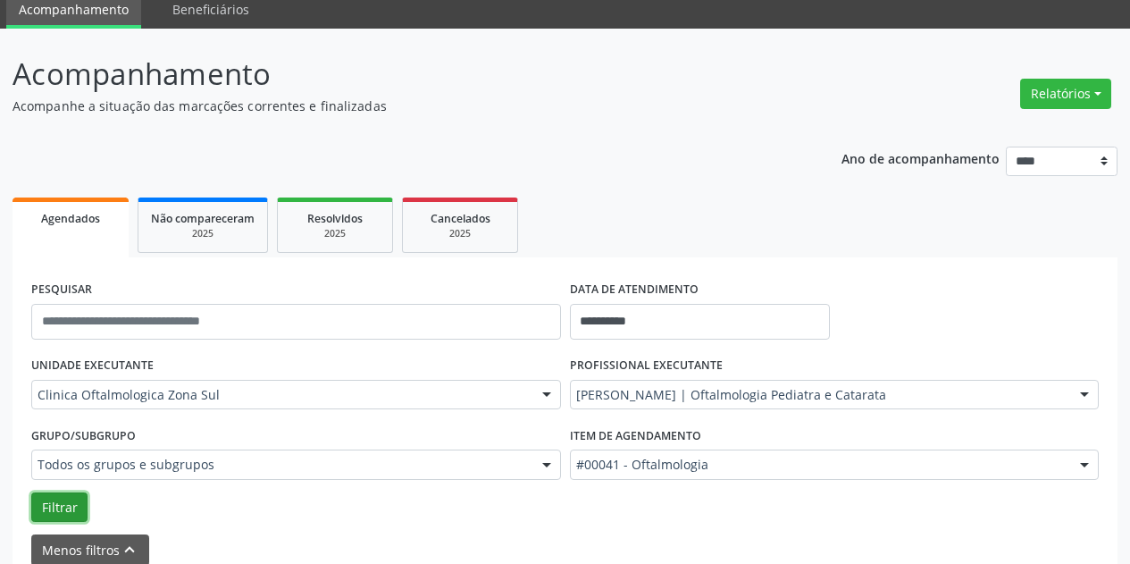
click at [68, 514] on button "Filtrar" at bounding box center [59, 507] width 56 height 30
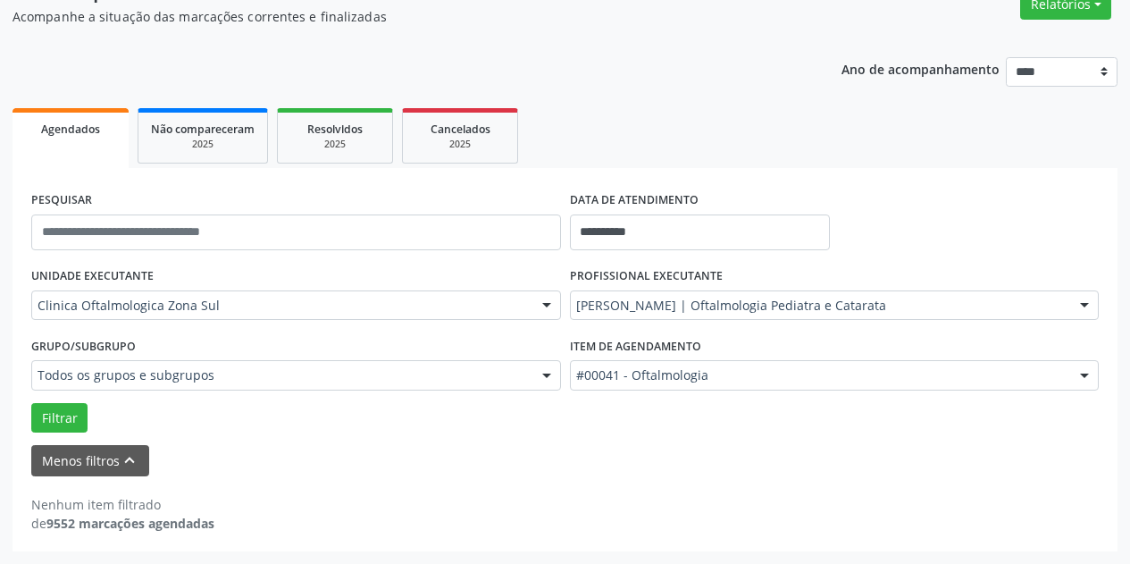
scroll to position [159, 0]
click at [67, 415] on button "Filtrar" at bounding box center [59, 418] width 56 height 30
